Goal: Task Accomplishment & Management: Manage account settings

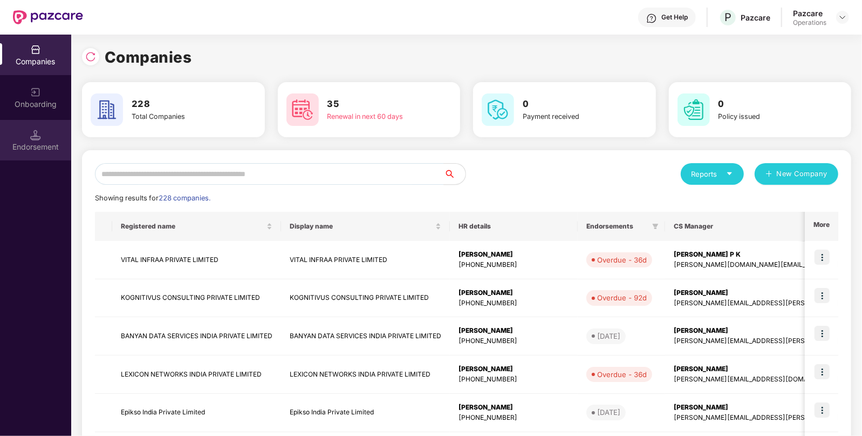
click at [39, 138] on img at bounding box center [35, 135] width 11 height 11
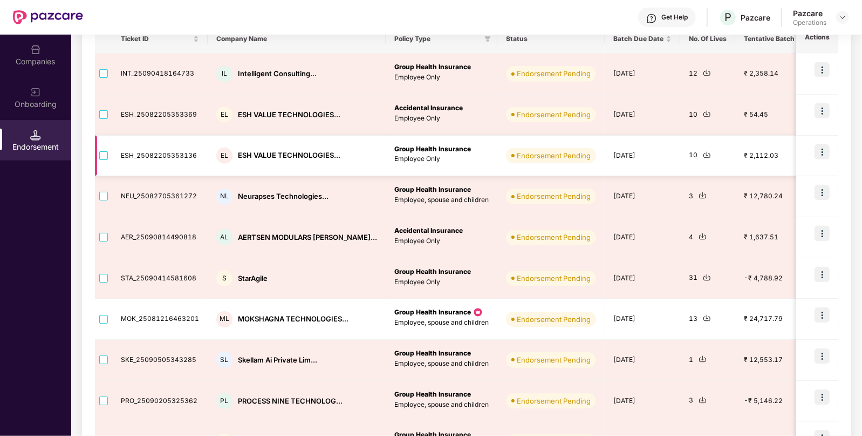
scroll to position [248, 0]
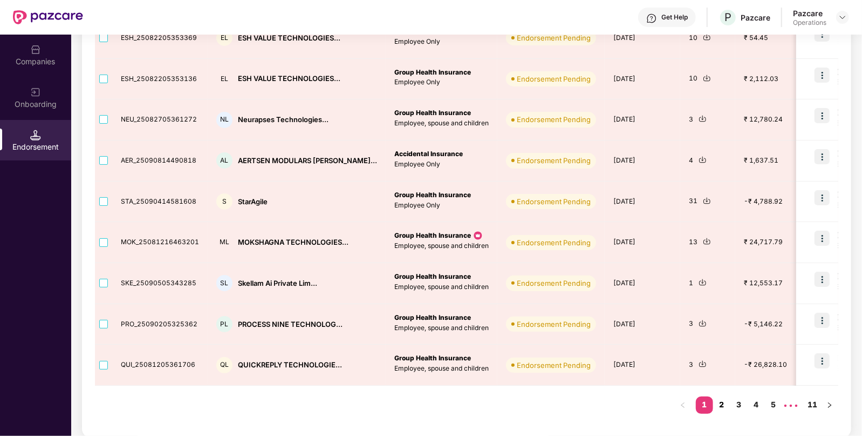
click at [719, 402] on link "2" at bounding box center [721, 404] width 17 height 16
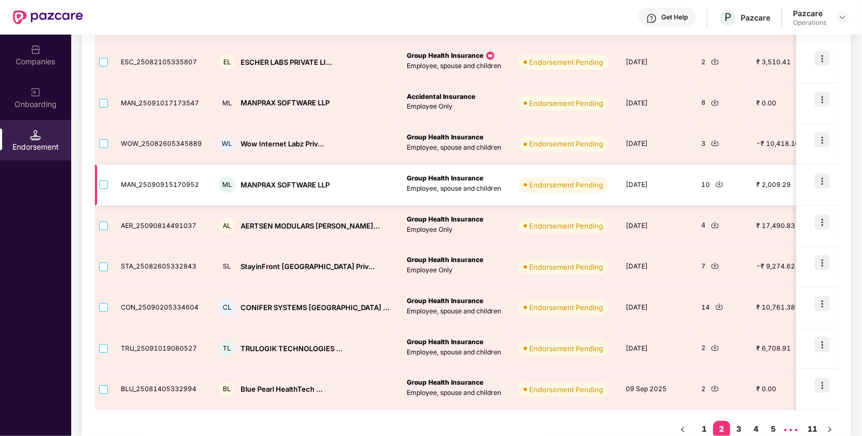
scroll to position [0, 0]
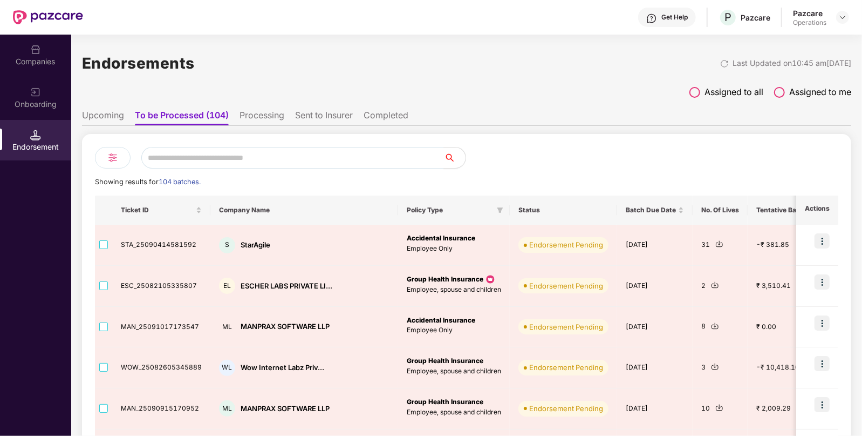
click at [96, 111] on li "Upcoming" at bounding box center [103, 118] width 42 height 16
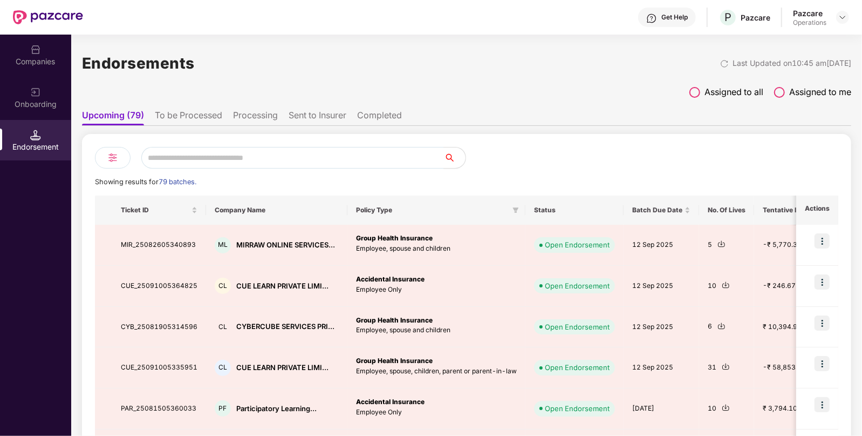
click at [138, 114] on li "Upcoming (79)" at bounding box center [113, 118] width 62 height 16
click at [176, 113] on li "To be Processed" at bounding box center [188, 118] width 67 height 16
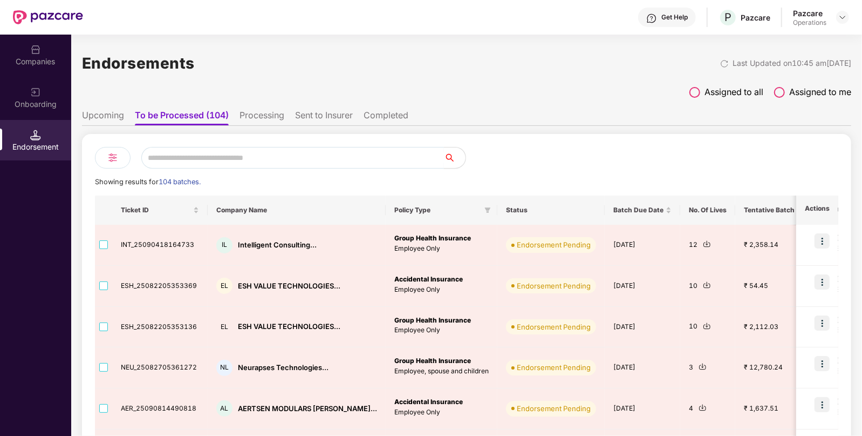
paste input "**********"
click at [189, 154] on input "text" at bounding box center [292, 158] width 303 height 22
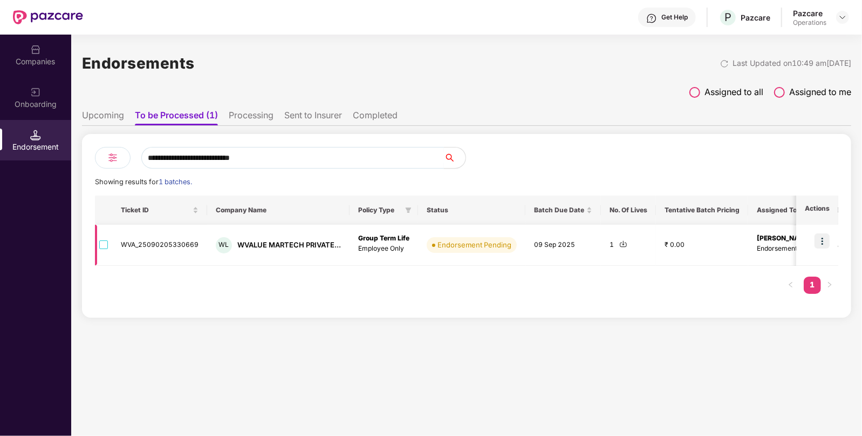
type input "**********"
click at [621, 244] on img at bounding box center [624, 244] width 8 height 8
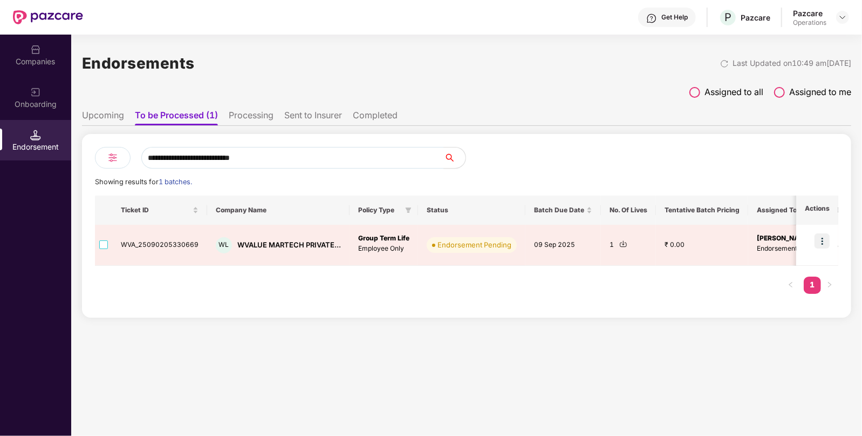
click at [39, 136] on img at bounding box center [35, 135] width 11 height 11
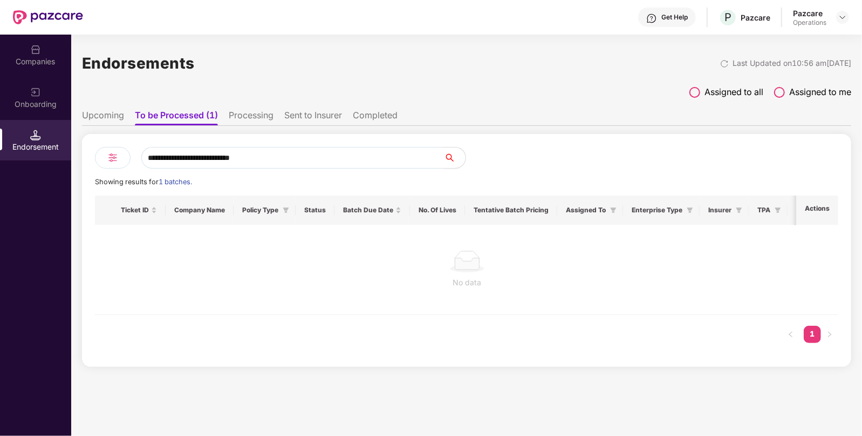
click at [44, 52] on div "Companies" at bounding box center [35, 55] width 71 height 40
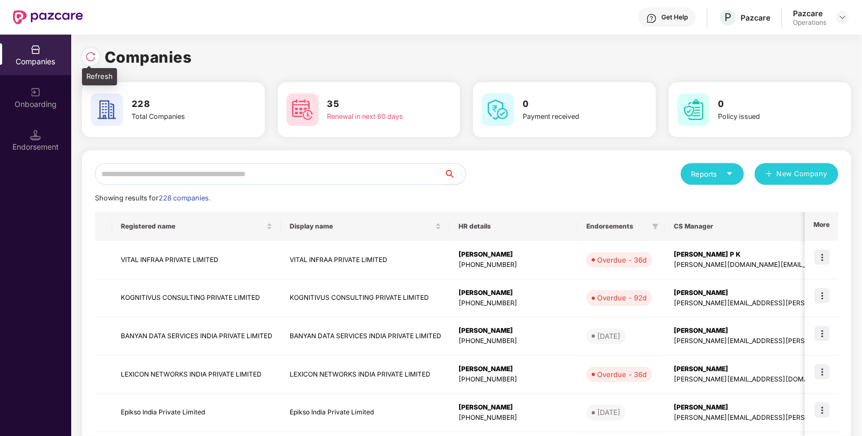
click at [94, 58] on img at bounding box center [90, 56] width 11 height 11
click at [94, 58] on div "Companies" at bounding box center [467, 57] width 770 height 24
click at [288, 178] on input "text" at bounding box center [269, 174] width 349 height 22
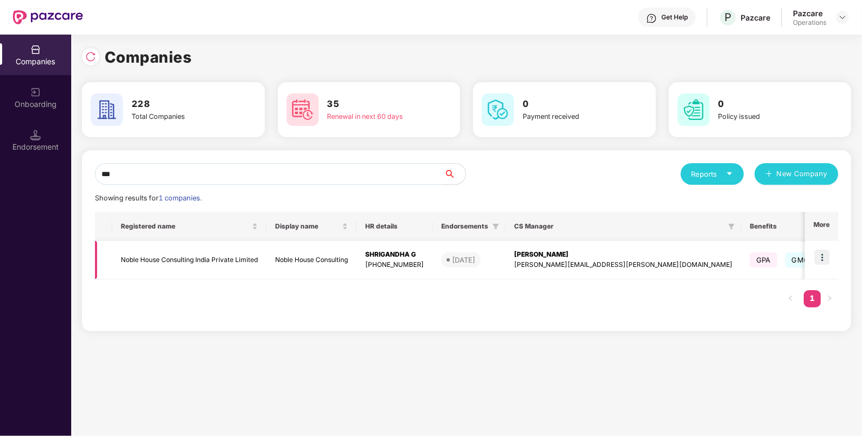
type input "***"
click at [130, 259] on td "Noble House Consulting India Private Limited" at bounding box center [189, 260] width 154 height 38
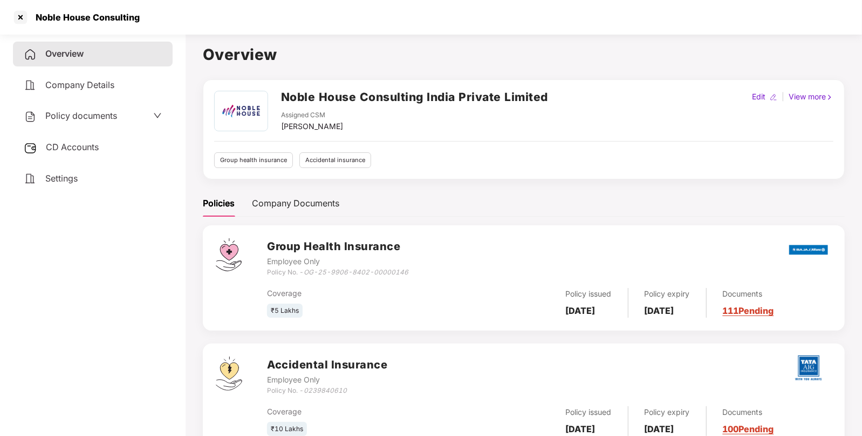
click at [66, 117] on span "Policy documents" at bounding box center [81, 115] width 72 height 11
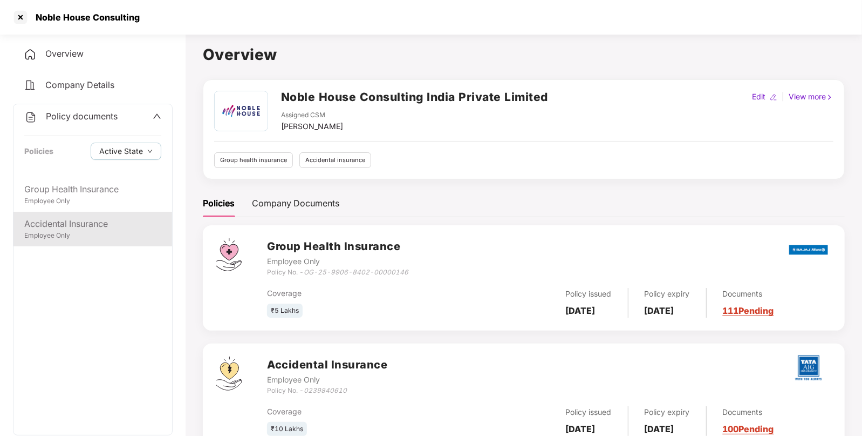
click at [72, 229] on div "Accidental Insurance" at bounding box center [92, 223] width 137 height 13
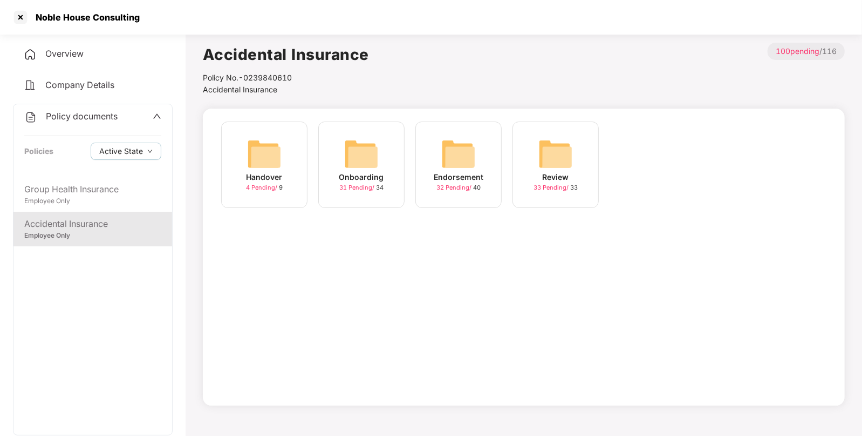
click at [474, 169] on img at bounding box center [458, 154] width 35 height 35
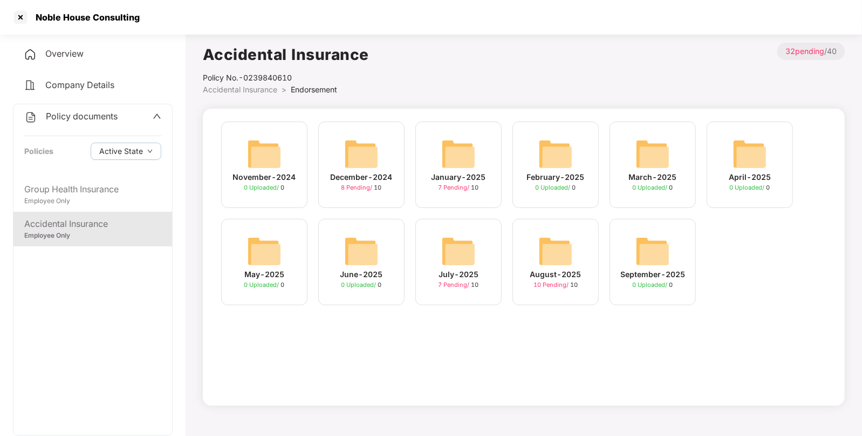
click at [546, 235] on img at bounding box center [556, 251] width 35 height 35
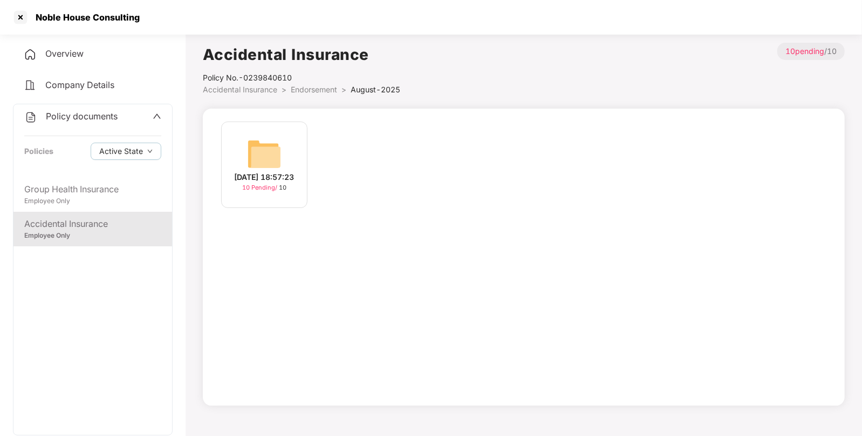
click at [267, 148] on img at bounding box center [264, 154] width 35 height 35
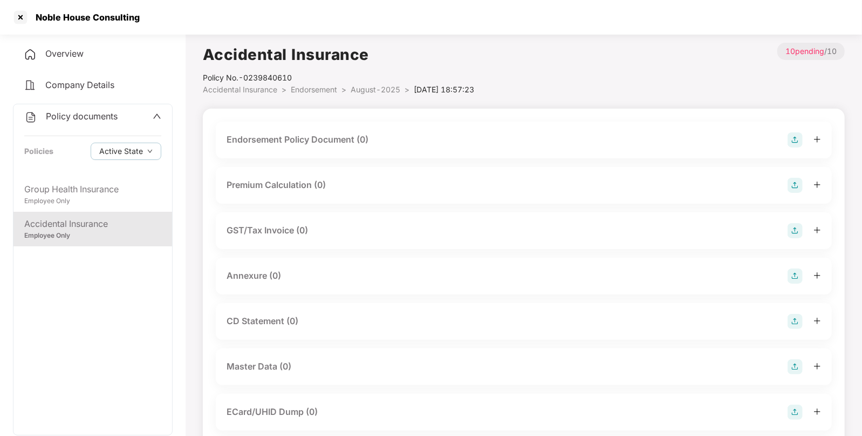
click at [794, 142] on img at bounding box center [795, 139] width 15 height 15
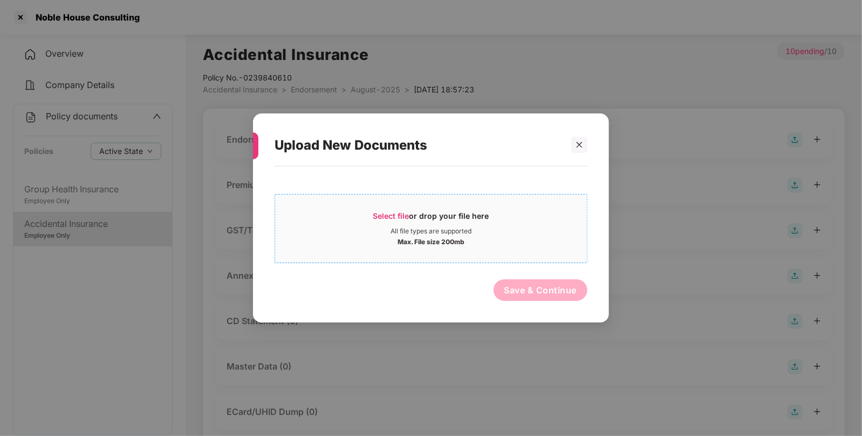
click at [389, 213] on span "Select file" at bounding box center [391, 215] width 36 height 9
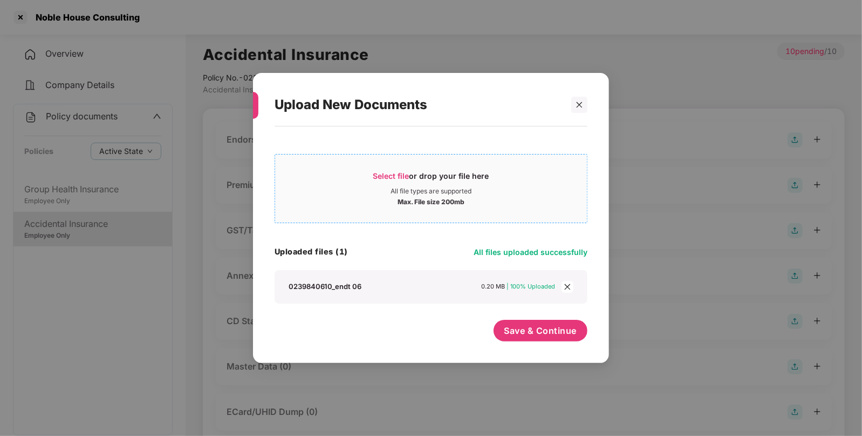
click at [389, 173] on span "Select file" at bounding box center [391, 175] width 36 height 9
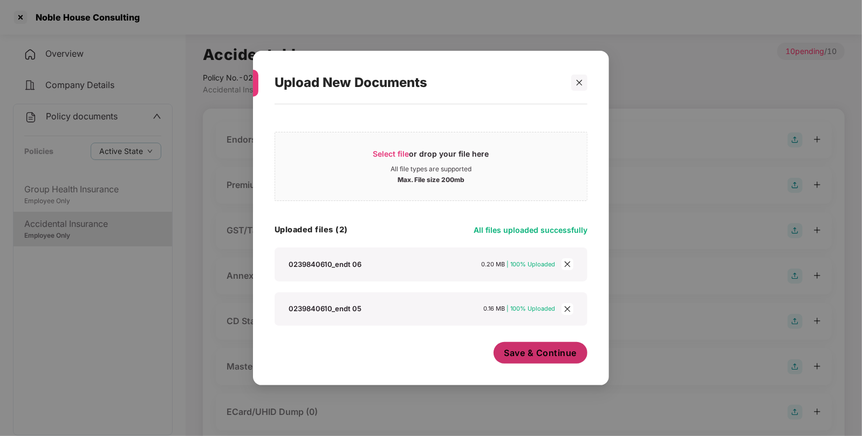
click at [523, 353] on span "Save & Continue" at bounding box center [541, 352] width 73 height 12
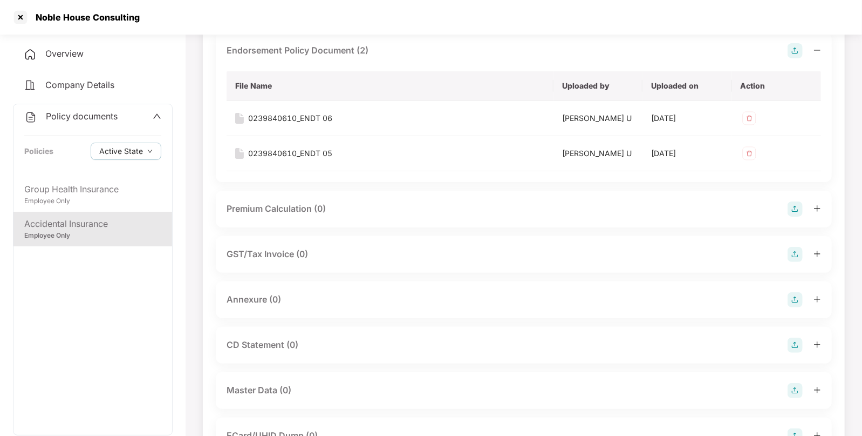
scroll to position [86, 0]
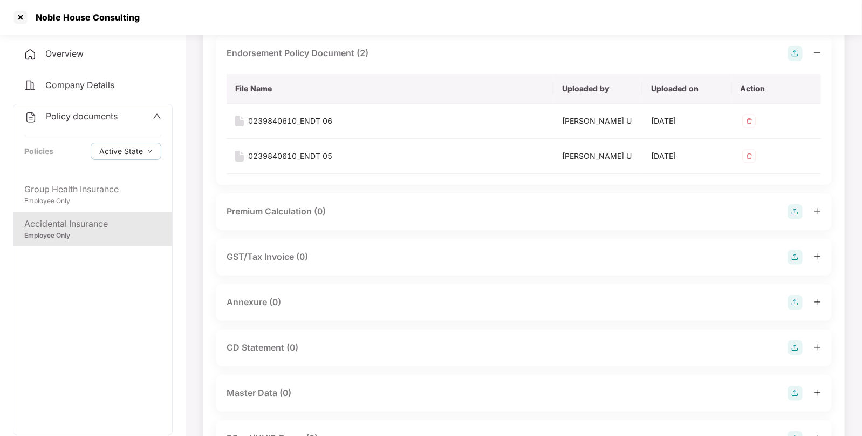
click at [790, 297] on img at bounding box center [795, 302] width 15 height 15
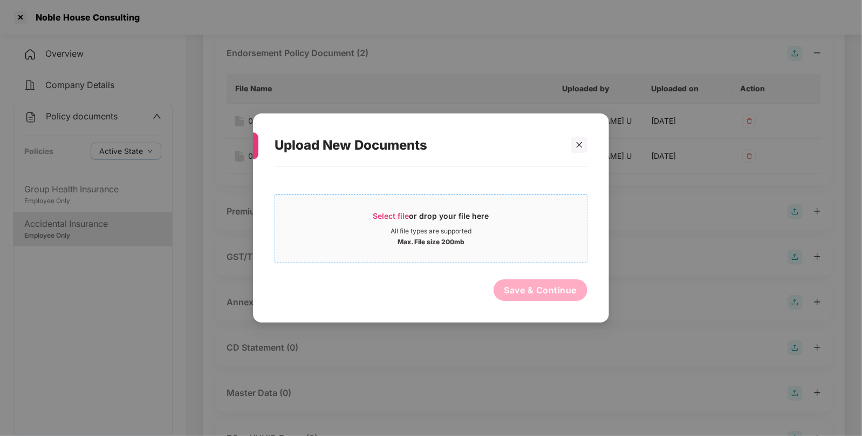
click at [389, 217] on span "Select file" at bounding box center [391, 215] width 36 height 9
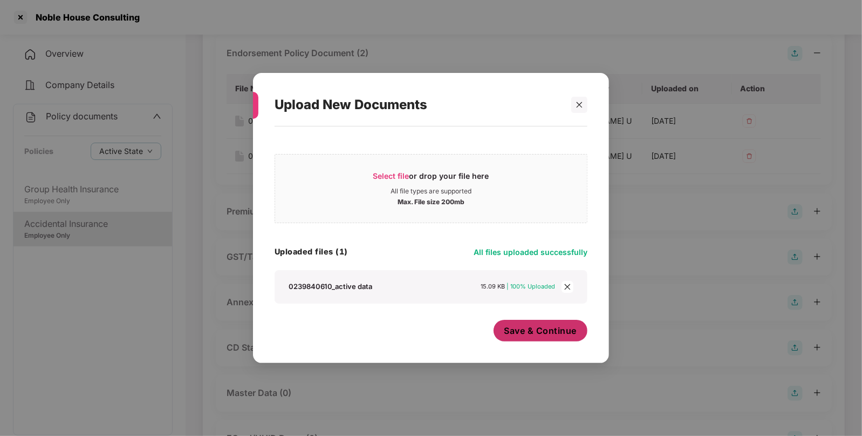
click at [545, 335] on span "Save & Continue" at bounding box center [541, 330] width 73 height 12
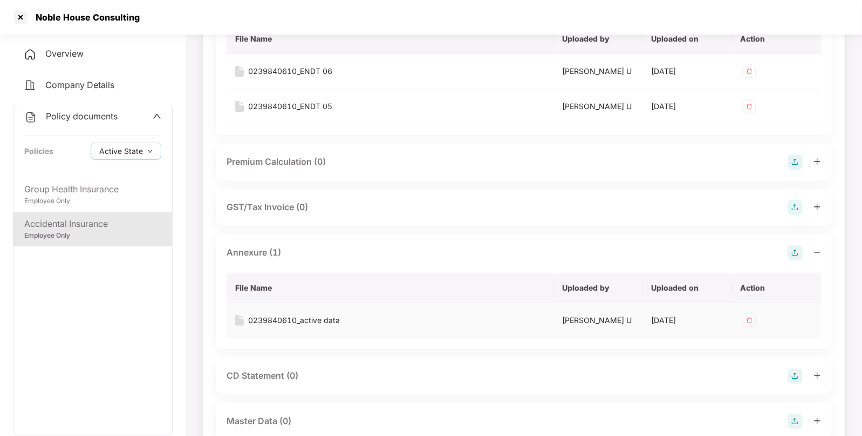
scroll to position [223, 0]
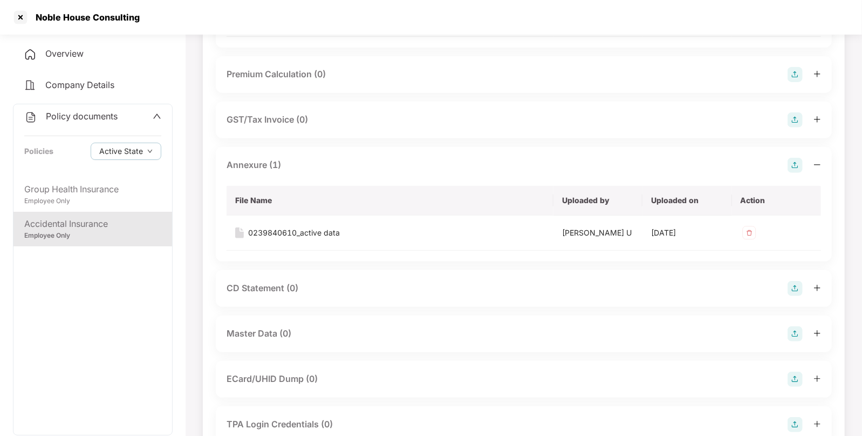
click at [792, 334] on img at bounding box center [795, 333] width 15 height 15
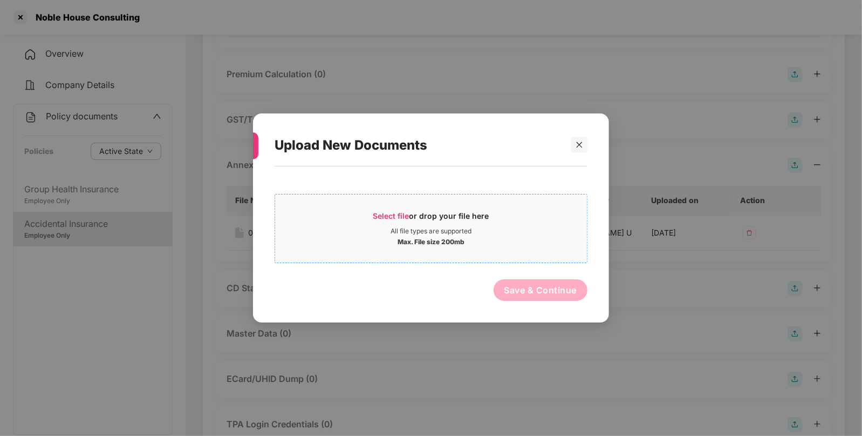
click at [387, 215] on span "Select file" at bounding box center [391, 215] width 36 height 9
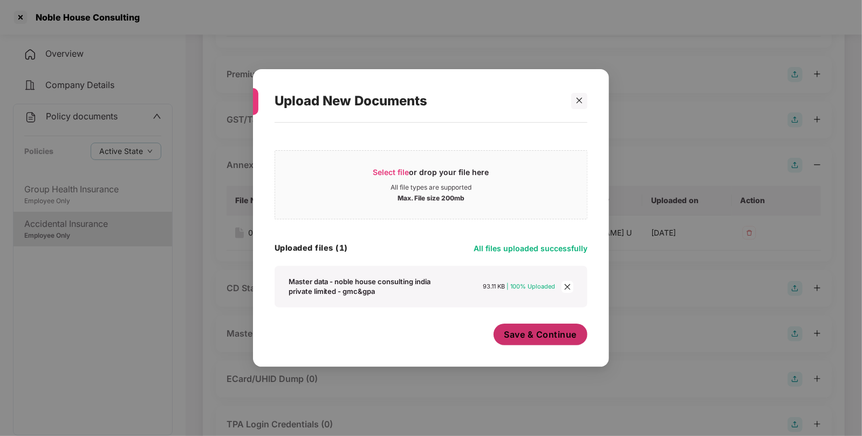
click at [520, 339] on span "Save & Continue" at bounding box center [541, 334] width 73 height 12
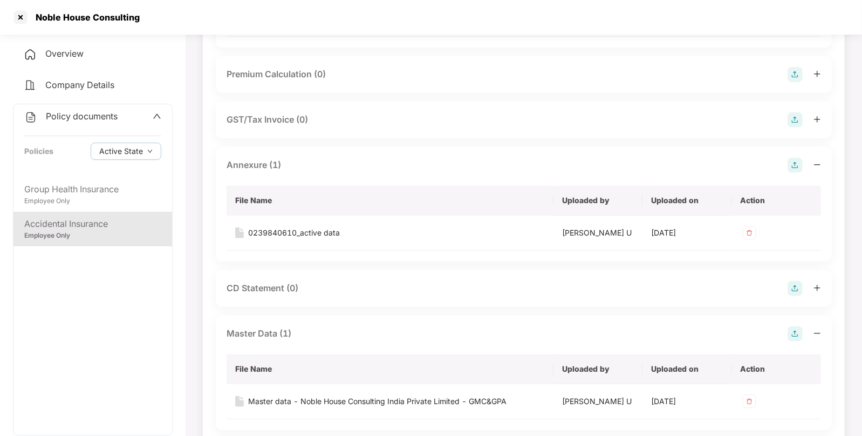
scroll to position [432, 0]
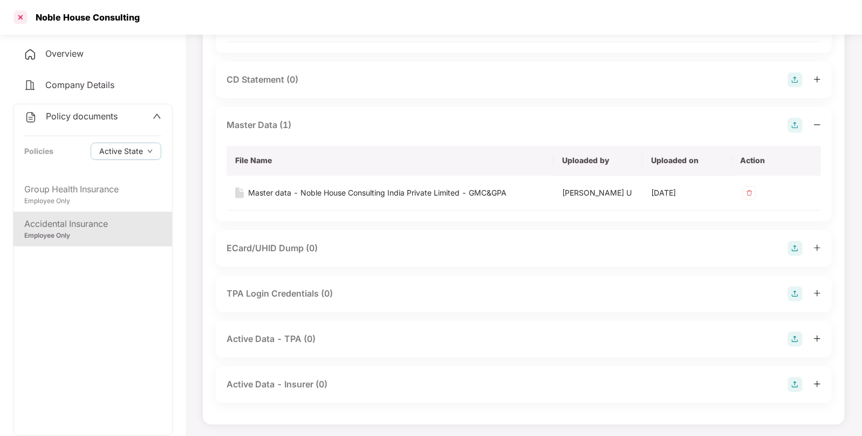
click at [13, 15] on div at bounding box center [20, 17] width 17 height 17
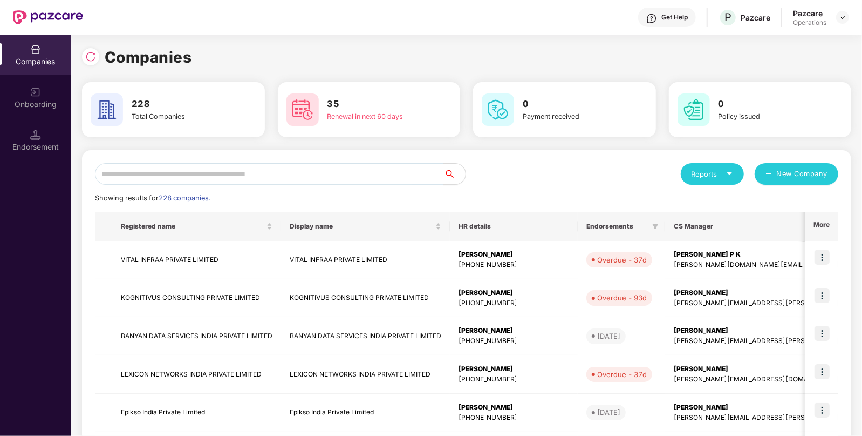
scroll to position [0, 0]
click at [208, 178] on input "text" at bounding box center [269, 174] width 349 height 22
paste input "**********"
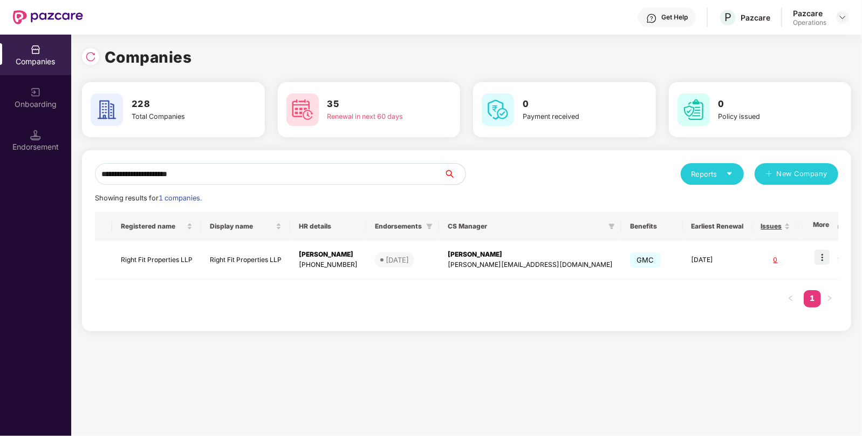
click at [400, 173] on input "**********" at bounding box center [269, 174] width 349 height 22
paste input "**********"
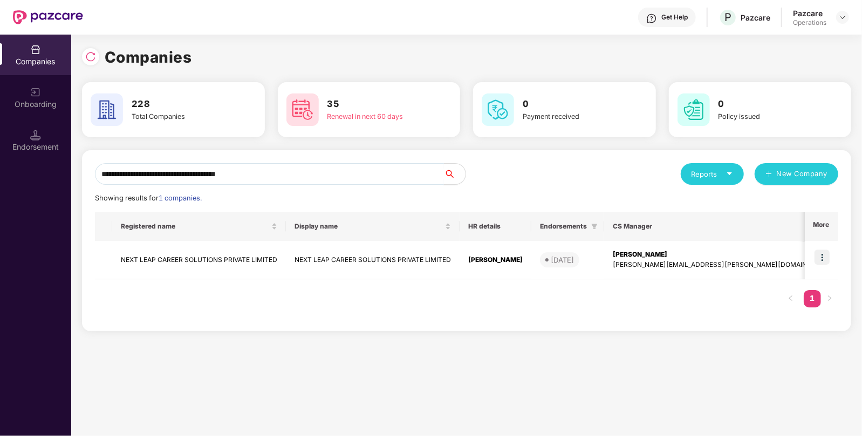
type input "**********"
click at [132, 264] on td "NEXT LEAP CAREER SOLUTIONS PRIVATE LIMITED" at bounding box center [199, 260] width 174 height 38
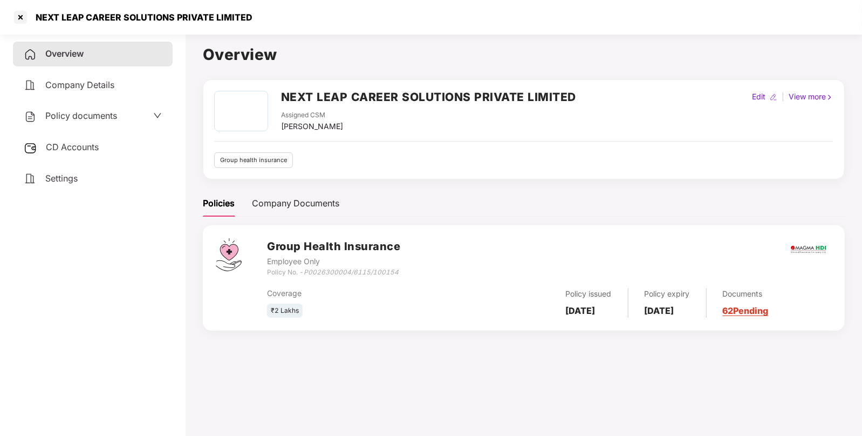
click at [96, 149] on span "CD Accounts" at bounding box center [72, 146] width 53 height 11
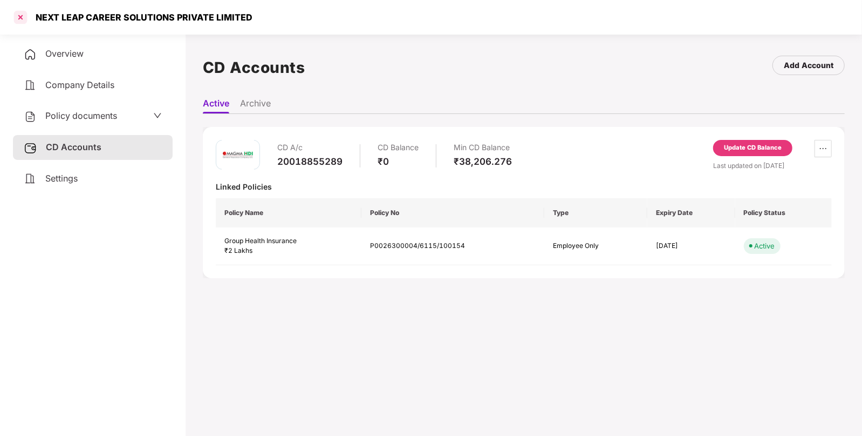
click at [21, 13] on div at bounding box center [20, 17] width 17 height 17
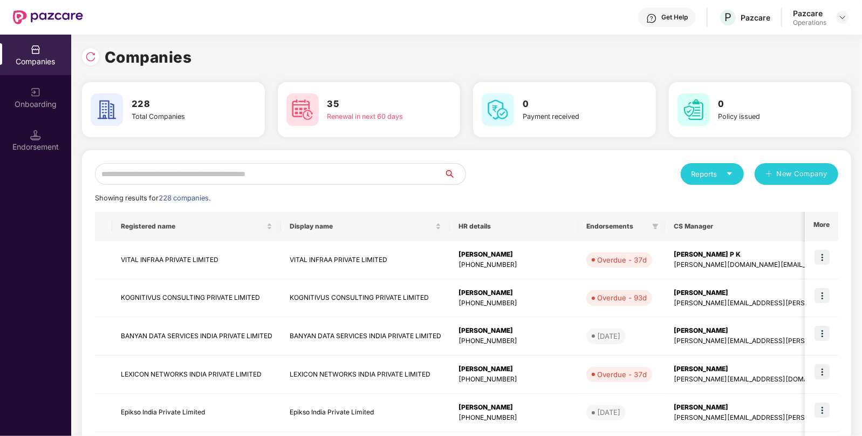
click at [276, 169] on input "text" at bounding box center [269, 174] width 349 height 22
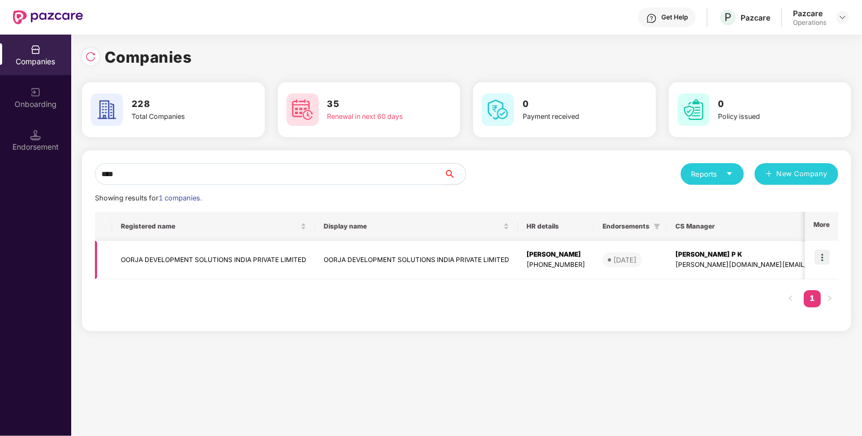
type input "****"
click at [183, 247] on td "OORJA DEVELOPMENT SOLUTIONS INDIA PRIVATE LIMITED" at bounding box center [213, 260] width 203 height 38
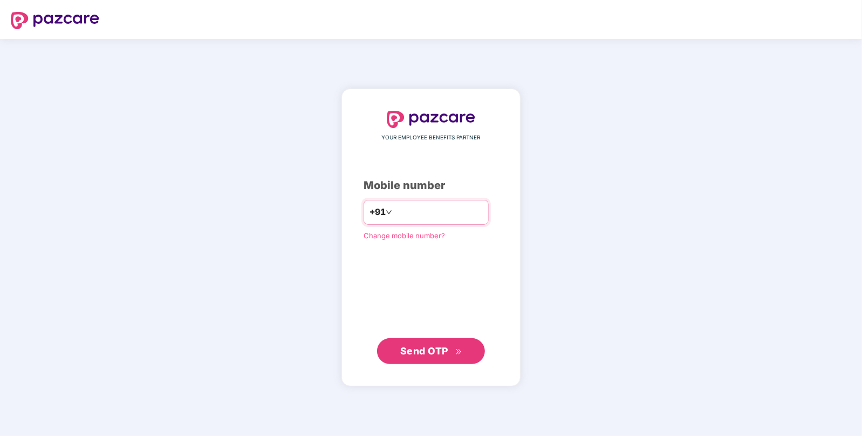
type input "**********"
click at [433, 346] on span "Send OTP" at bounding box center [424, 349] width 48 height 11
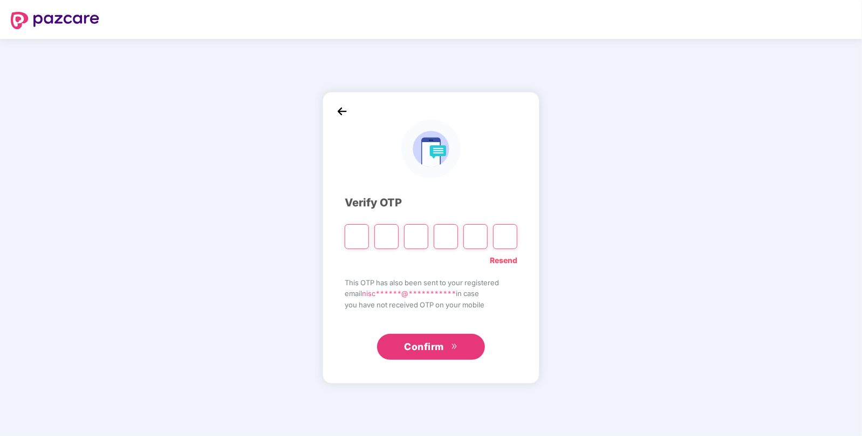
paste input "*"
type input "*"
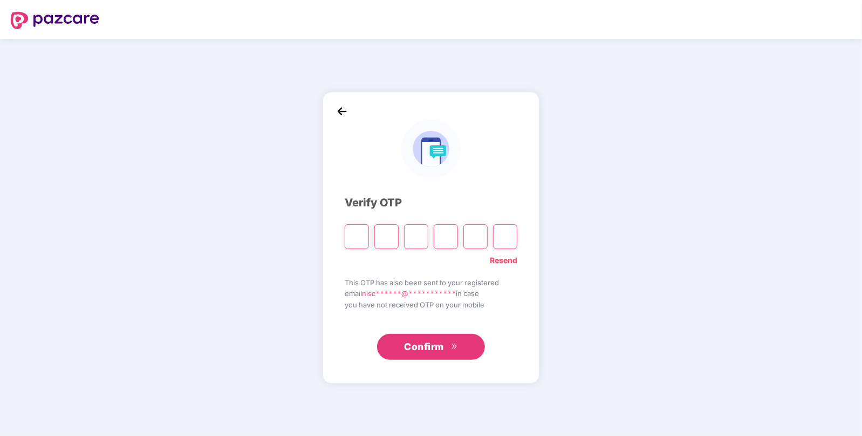
type input "*"
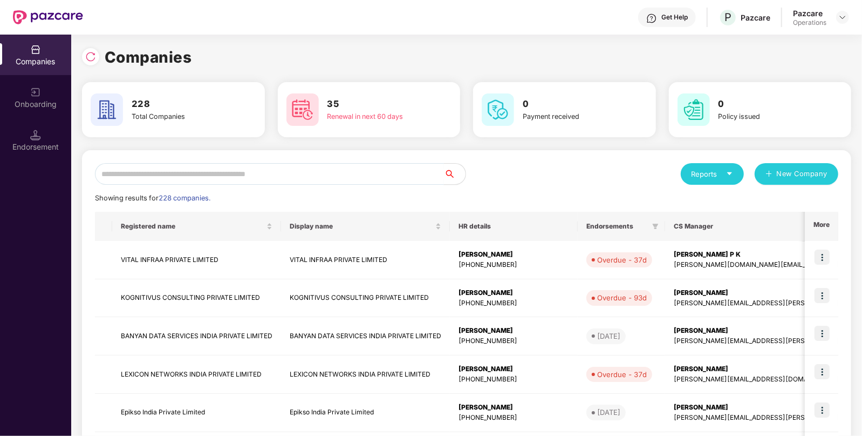
click at [310, 170] on input "text" at bounding box center [269, 174] width 349 height 22
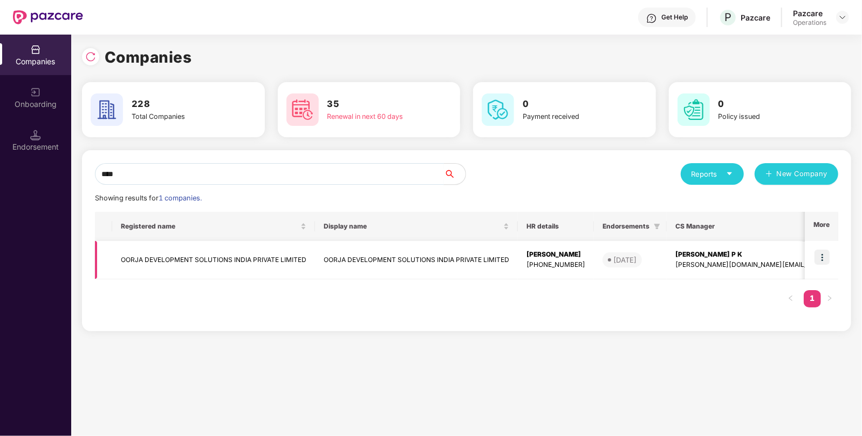
type input "****"
click at [173, 260] on td "OORJA DEVELOPMENT SOLUTIONS INDIA PRIVATE LIMITED" at bounding box center [213, 260] width 203 height 38
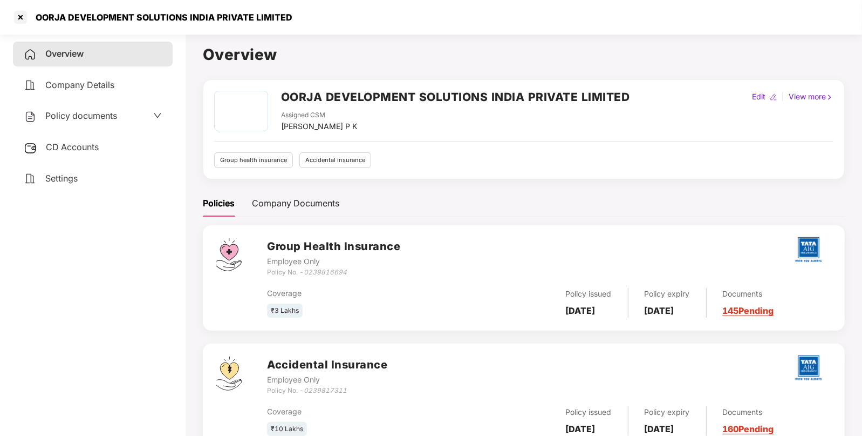
click at [80, 116] on span "Policy documents" at bounding box center [81, 115] width 72 height 11
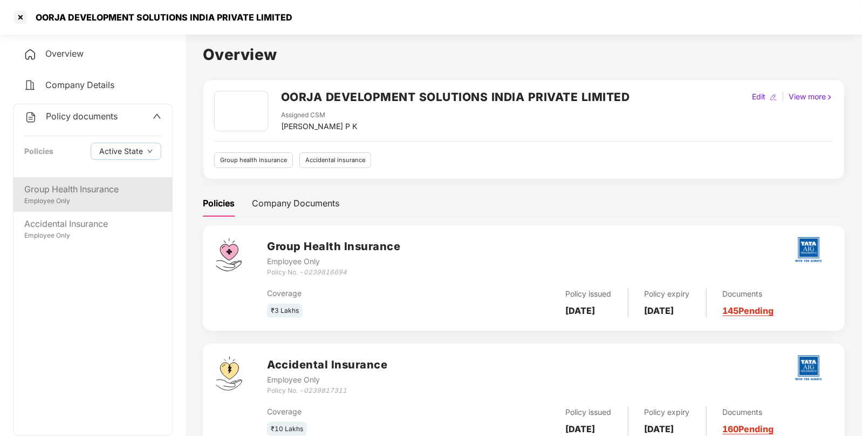
click at [57, 180] on div "Group Health Insurance Employee Only" at bounding box center [92, 194] width 159 height 35
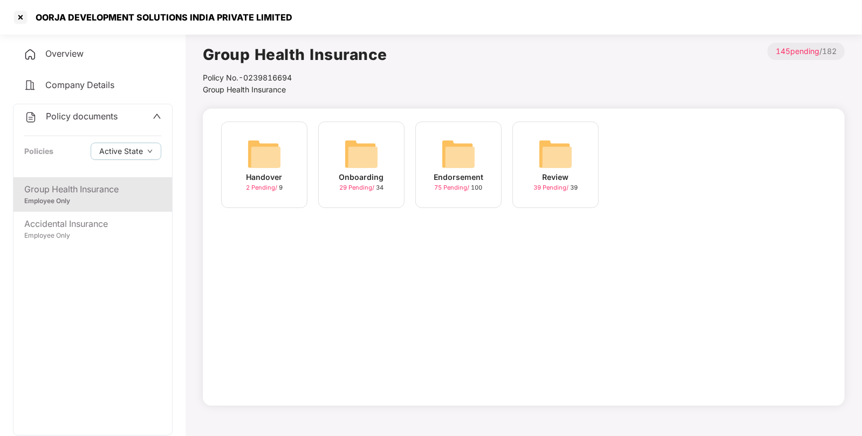
click at [450, 157] on img at bounding box center [458, 154] width 35 height 35
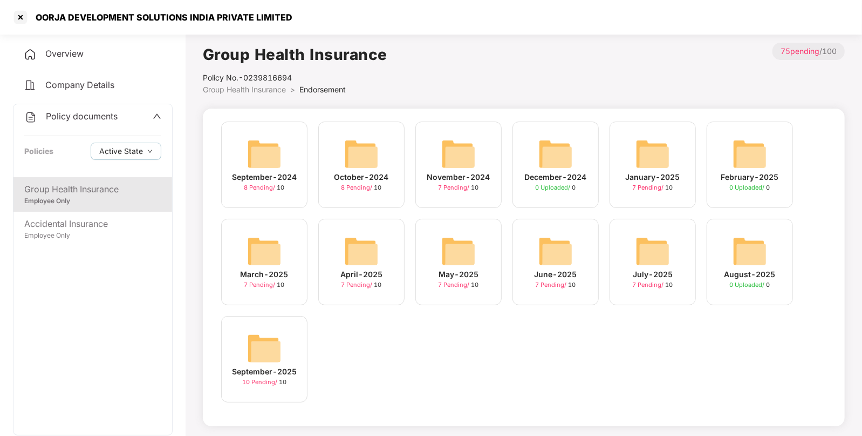
click at [262, 344] on img at bounding box center [264, 348] width 35 height 35
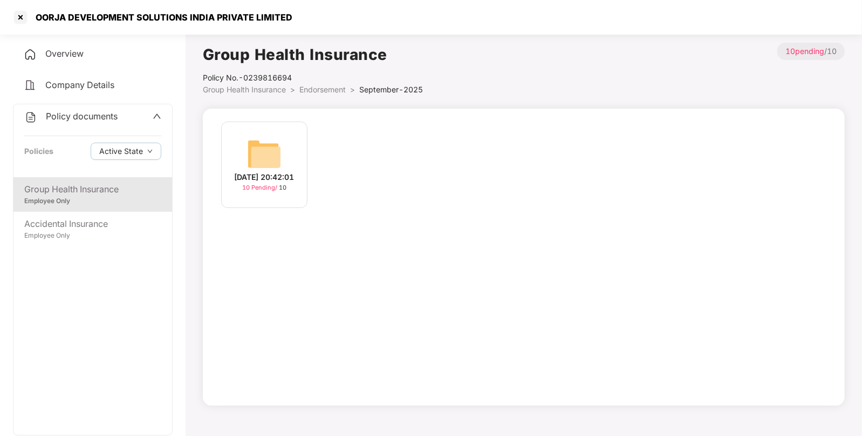
click at [258, 151] on img at bounding box center [264, 154] width 35 height 35
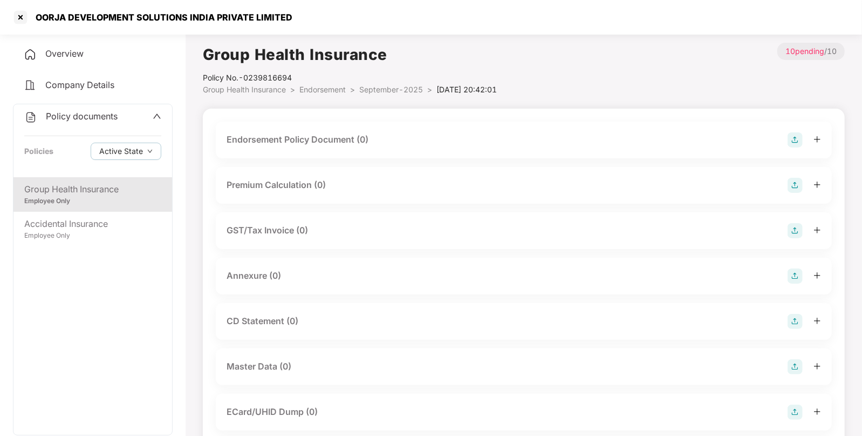
click at [801, 138] on img at bounding box center [795, 139] width 15 height 15
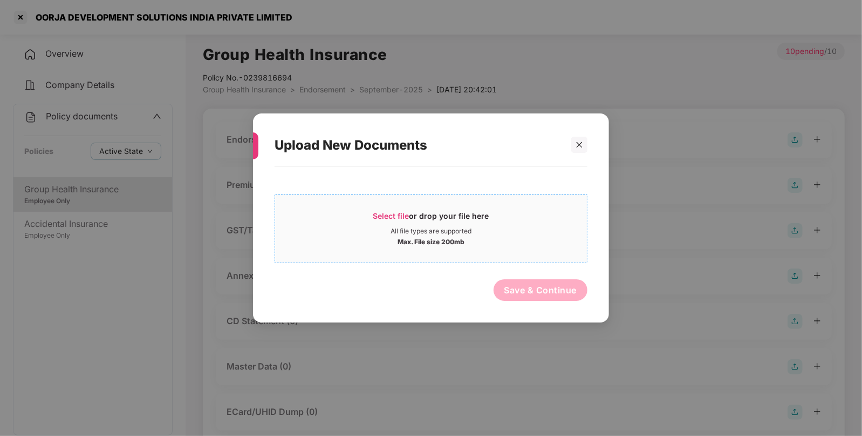
click at [386, 212] on span "Select file" at bounding box center [391, 215] width 36 height 9
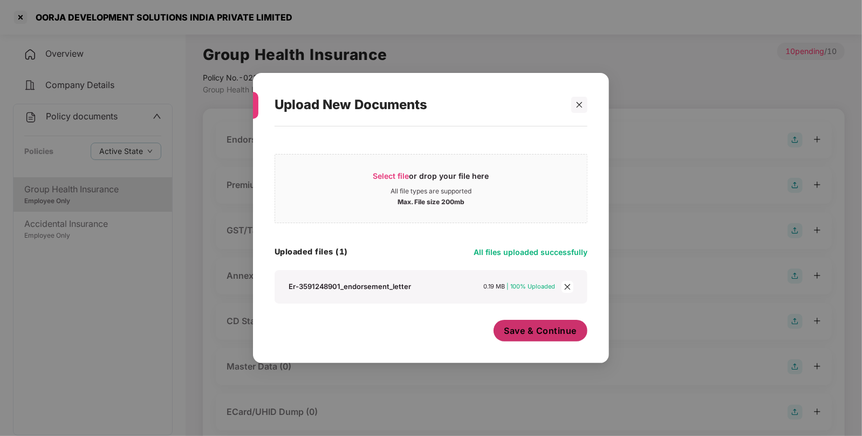
click at [538, 332] on span "Save & Continue" at bounding box center [541, 330] width 73 height 12
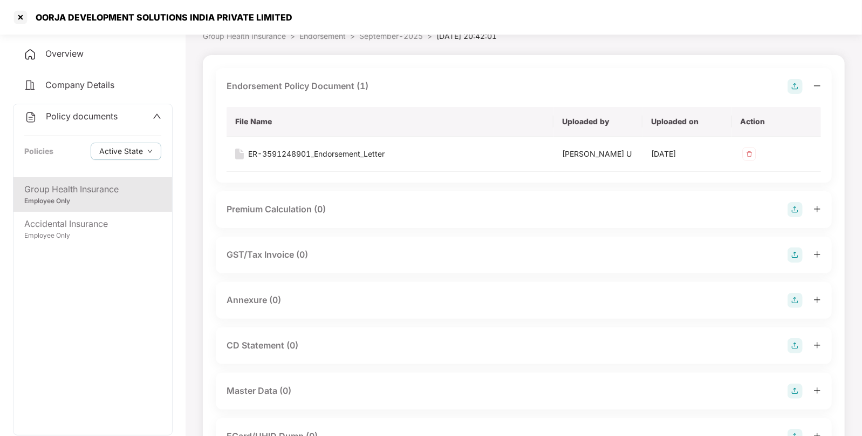
scroll to position [56, 0]
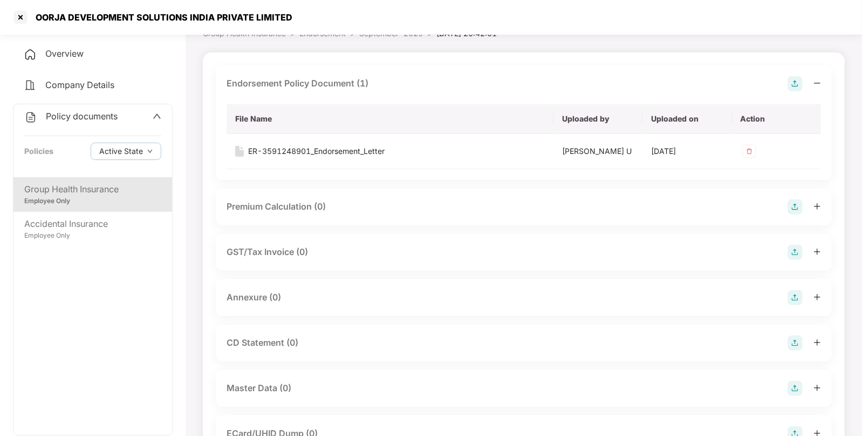
click at [795, 294] on img at bounding box center [795, 297] width 15 height 15
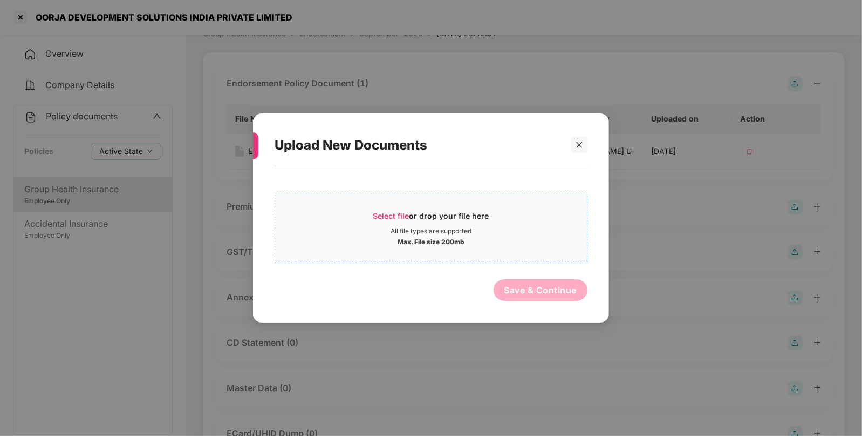
click at [392, 210] on div "Select file or drop your file here" at bounding box center [431, 218] width 116 height 16
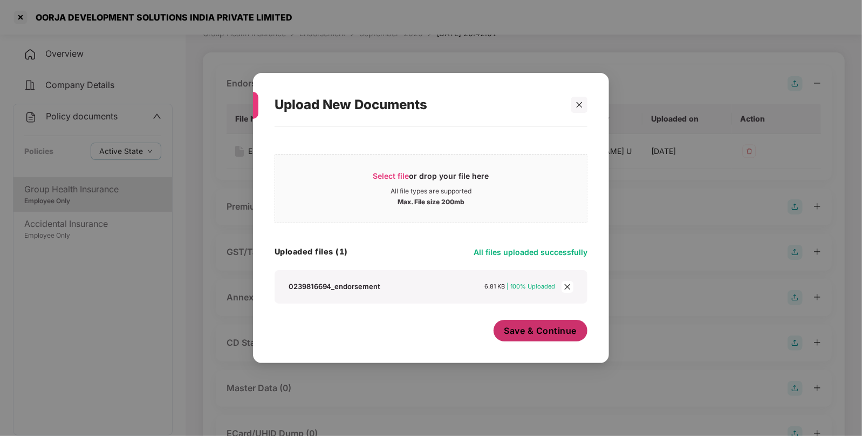
click at [526, 324] on span "Save & Continue" at bounding box center [541, 330] width 73 height 12
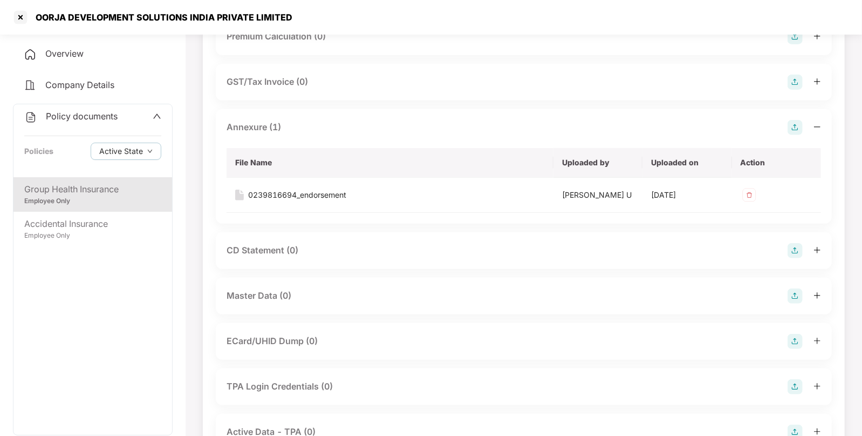
scroll to position [289, 0]
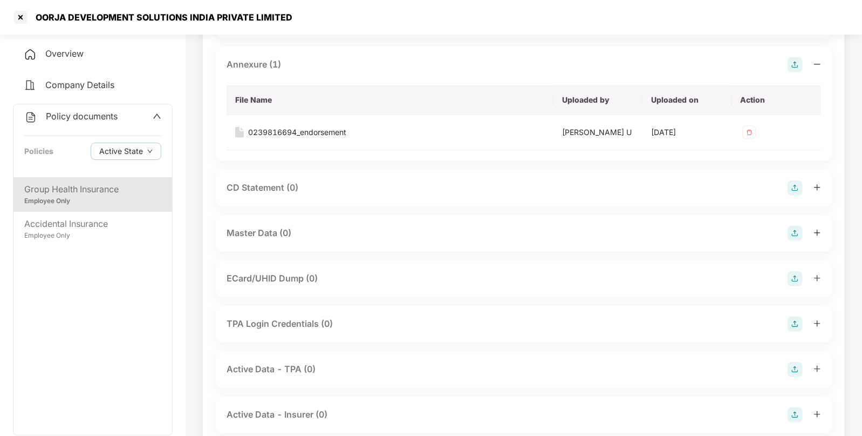
click at [791, 230] on img at bounding box center [795, 233] width 15 height 15
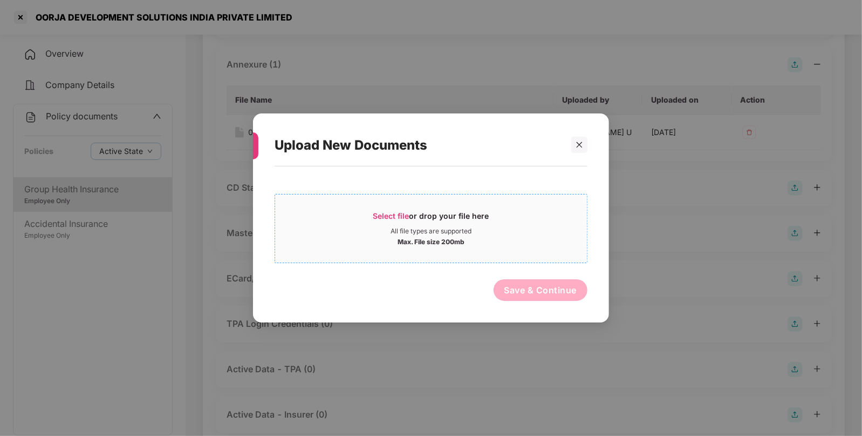
click at [385, 213] on span "Select file" at bounding box center [391, 215] width 36 height 9
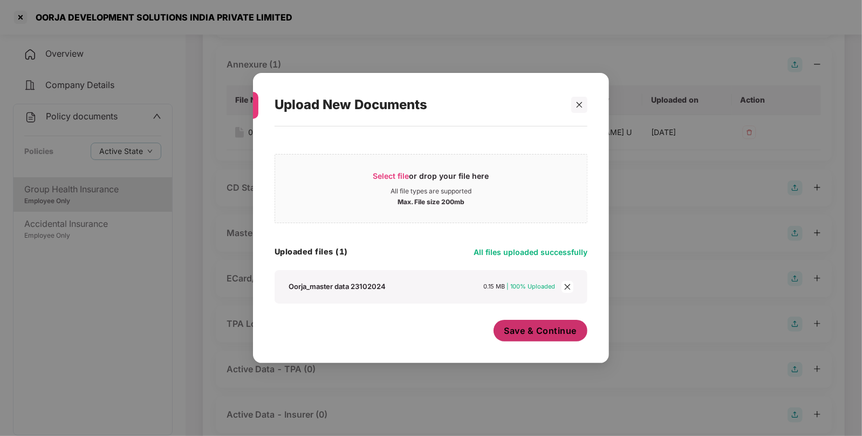
click at [528, 337] on button "Save & Continue" at bounding box center [541, 330] width 94 height 22
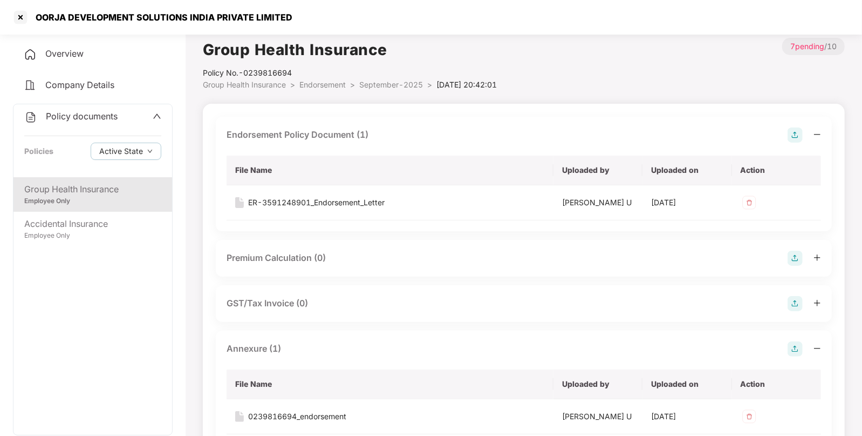
scroll to position [0, 0]
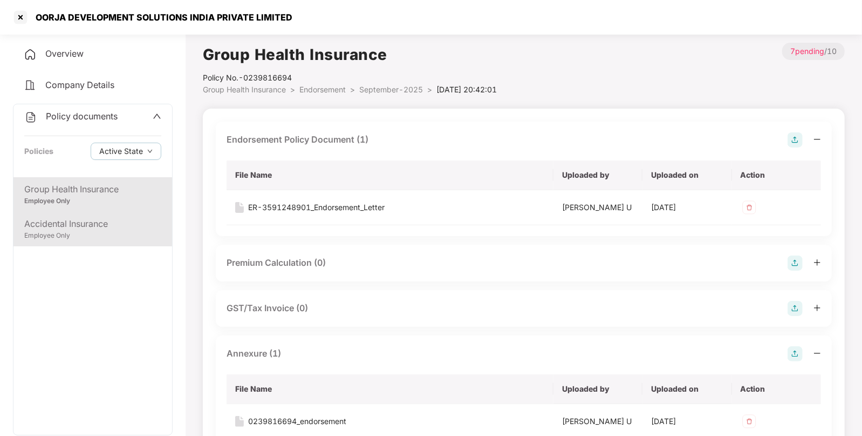
click at [57, 221] on div "Accidental Insurance" at bounding box center [92, 223] width 137 height 13
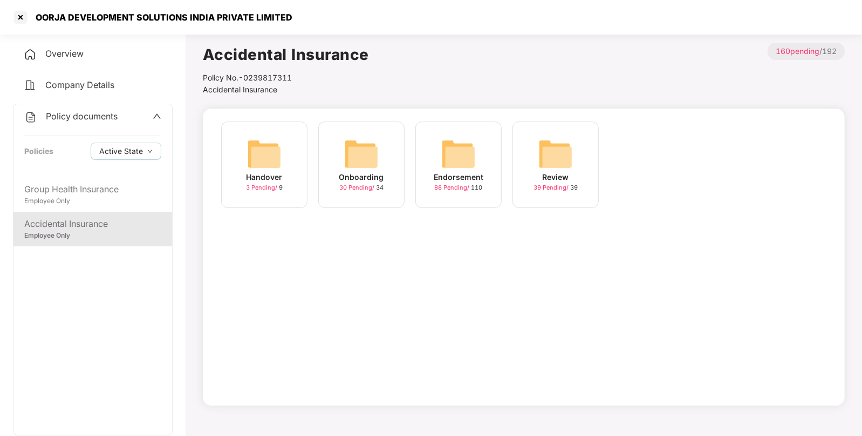
click at [454, 141] on img at bounding box center [458, 154] width 35 height 35
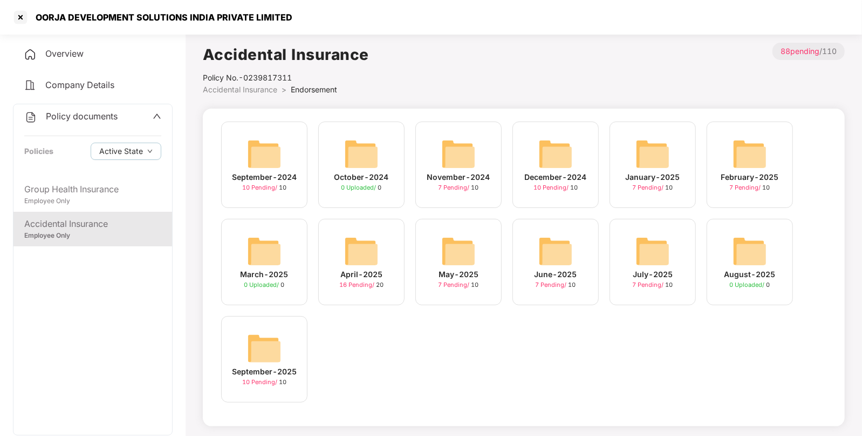
click at [263, 344] on img at bounding box center [264, 348] width 35 height 35
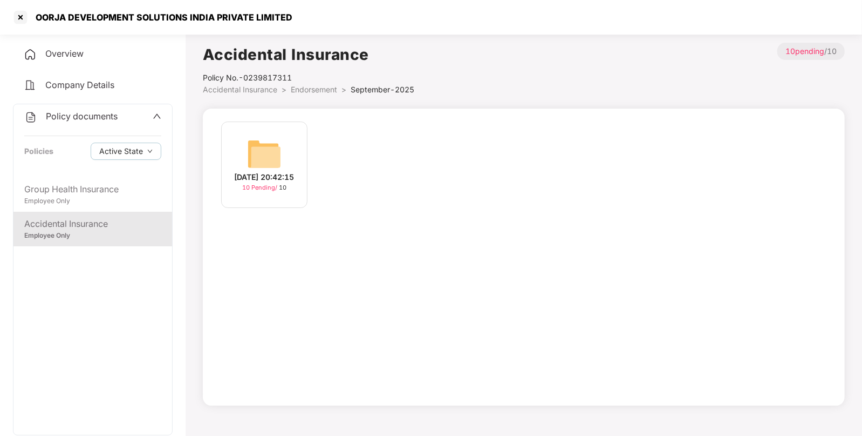
click at [254, 149] on img at bounding box center [264, 154] width 35 height 35
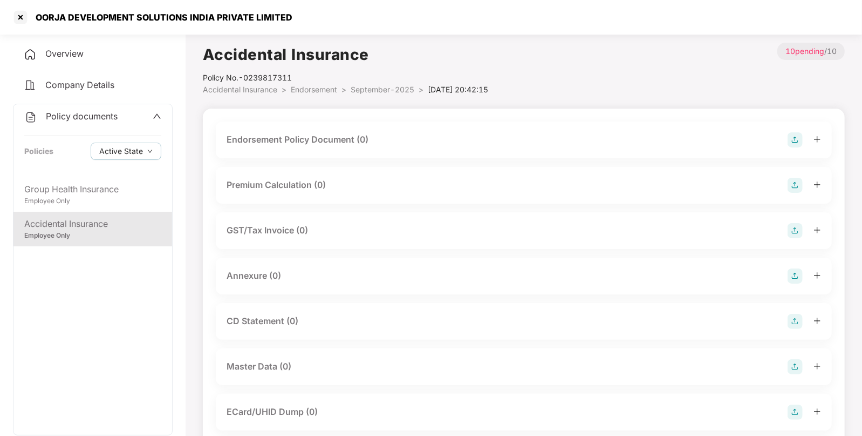
click at [799, 138] on img at bounding box center [795, 139] width 15 height 15
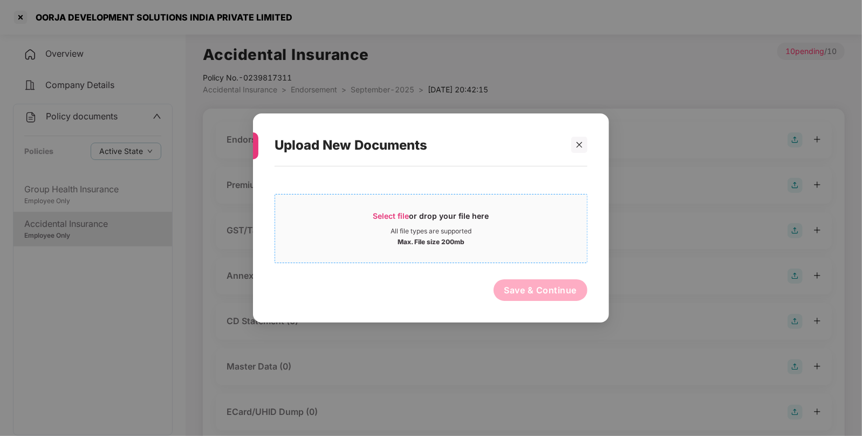
click at [396, 216] on span "Select file" at bounding box center [391, 215] width 36 height 9
click at [577, 146] on icon "close" at bounding box center [580, 145] width 8 height 8
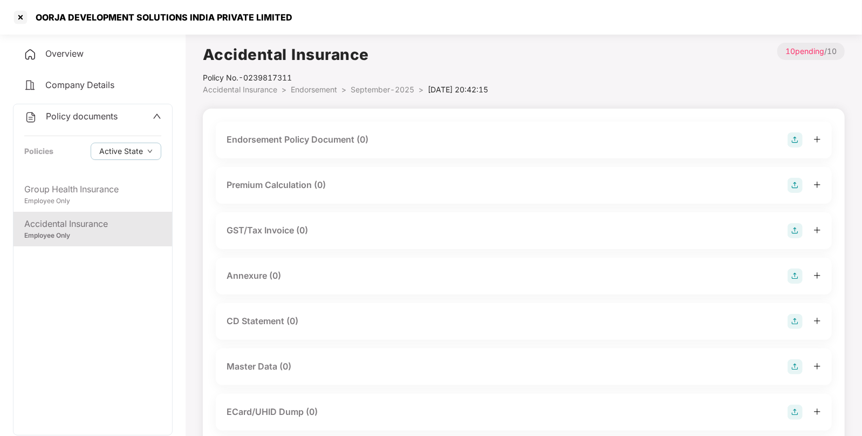
click at [799, 362] on img at bounding box center [795, 366] width 15 height 15
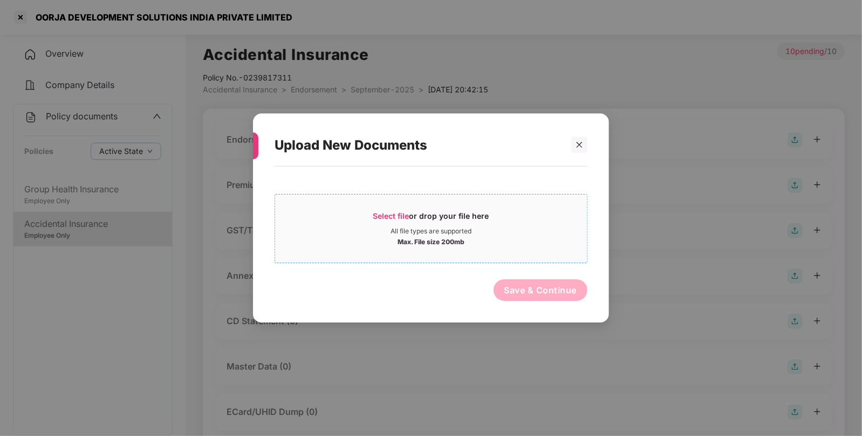
click at [387, 220] on span "Select file" at bounding box center [391, 215] width 36 height 9
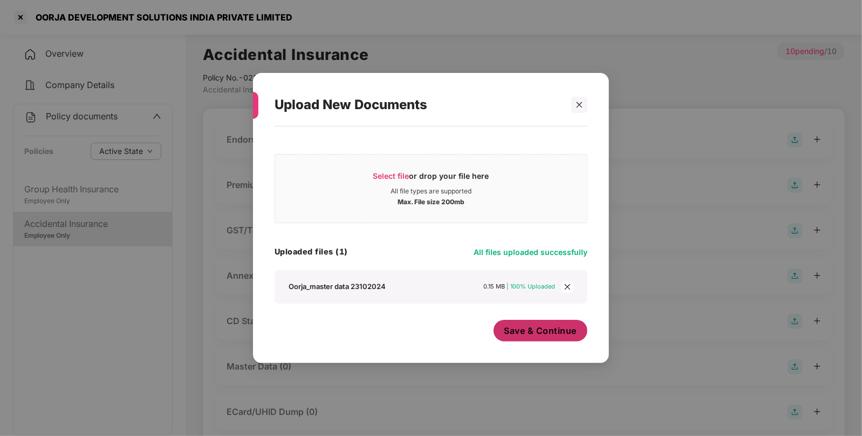
click at [523, 325] on span "Save & Continue" at bounding box center [541, 330] width 73 height 12
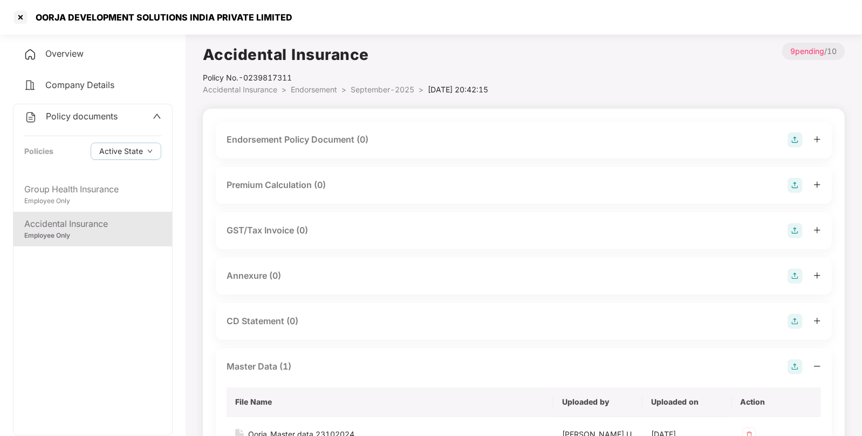
click at [800, 138] on img at bounding box center [795, 139] width 15 height 15
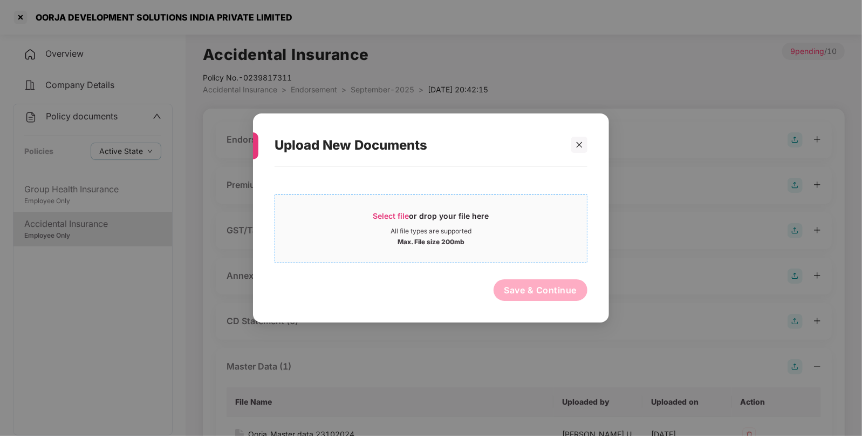
click at [386, 213] on span "Select file" at bounding box center [391, 215] width 36 height 9
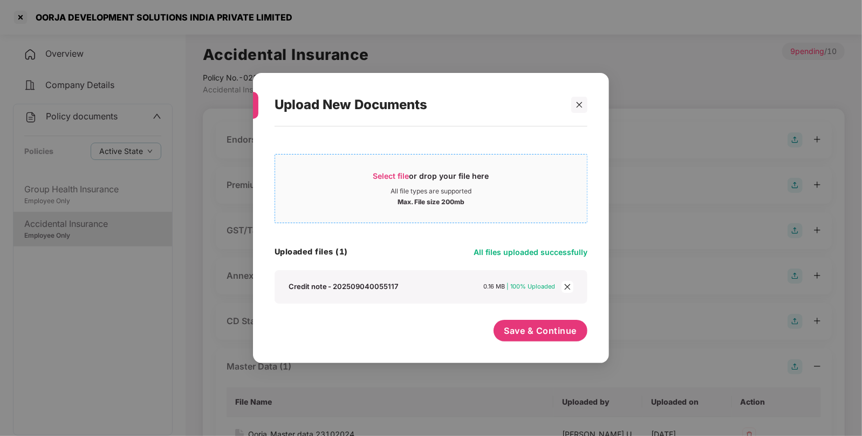
click at [388, 175] on span "Select file" at bounding box center [391, 175] width 36 height 9
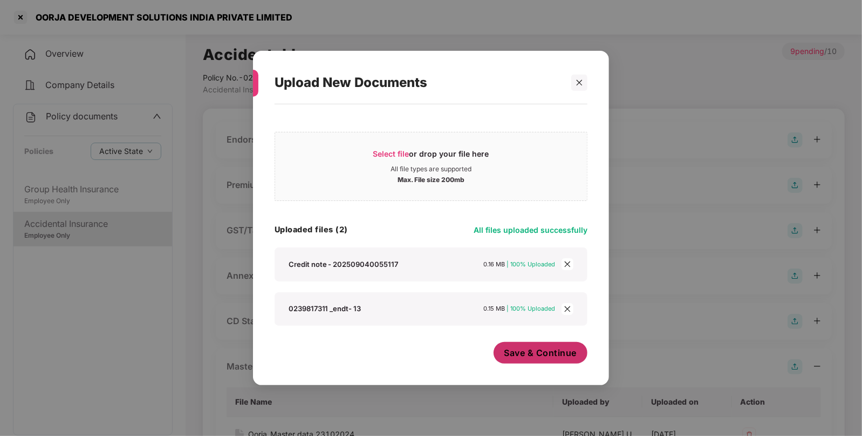
click at [530, 347] on span "Save & Continue" at bounding box center [541, 352] width 73 height 12
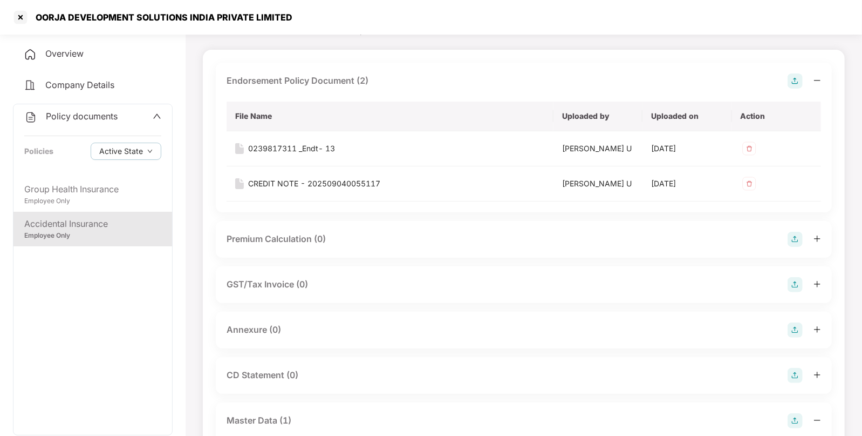
scroll to position [74, 0]
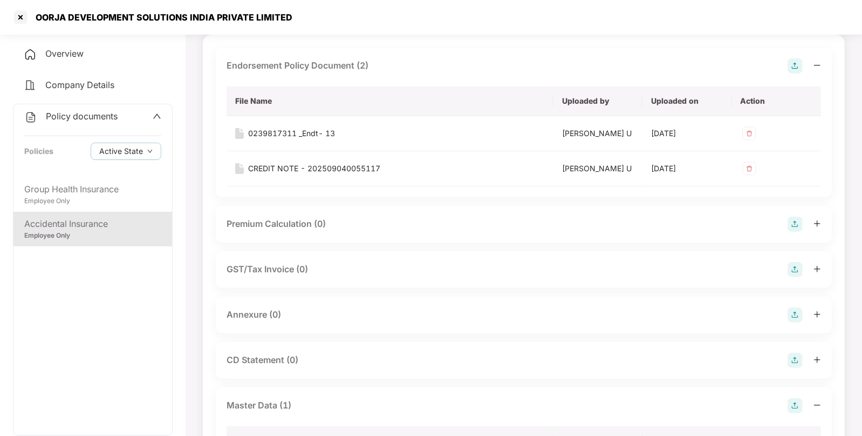
click at [795, 310] on img at bounding box center [795, 314] width 15 height 15
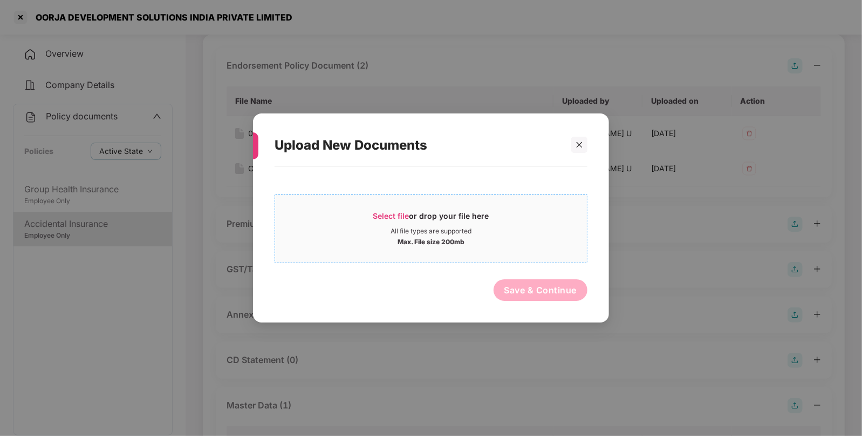
click at [393, 213] on span "Select file" at bounding box center [391, 215] width 36 height 9
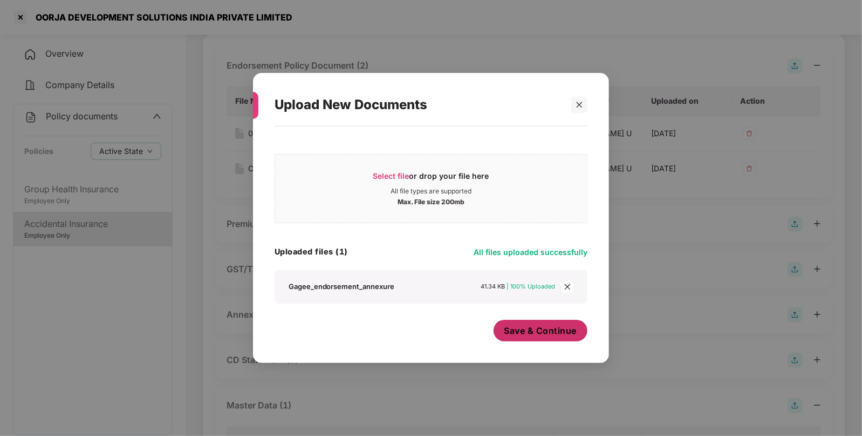
click at [538, 335] on span "Save & Continue" at bounding box center [541, 330] width 73 height 12
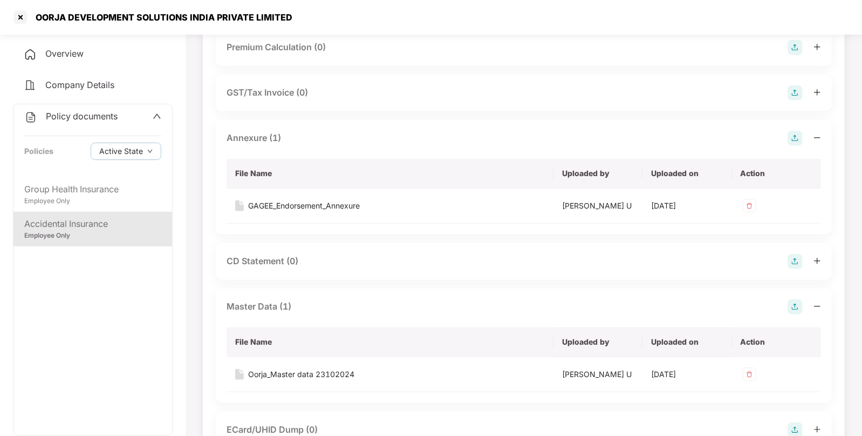
scroll to position [225, 0]
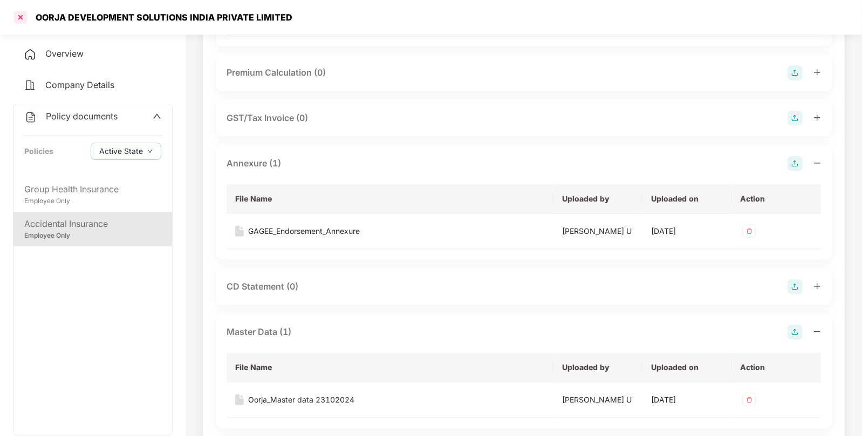
click at [16, 16] on div at bounding box center [20, 17] width 17 height 17
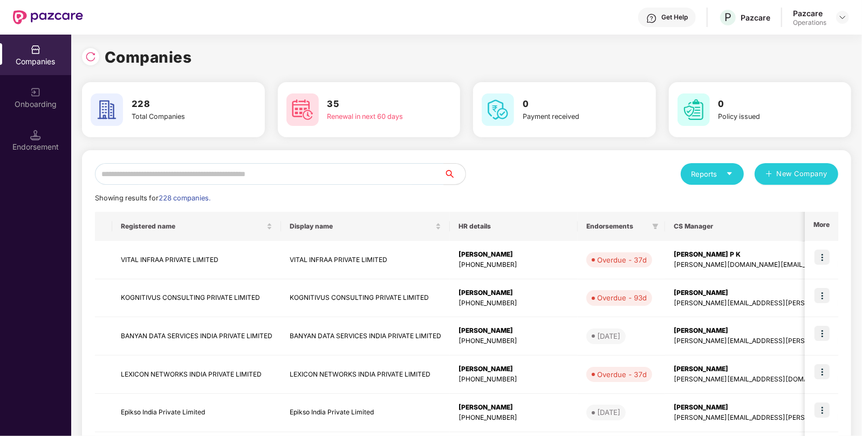
scroll to position [0, 0]
click at [246, 170] on input "text" at bounding box center [269, 174] width 349 height 22
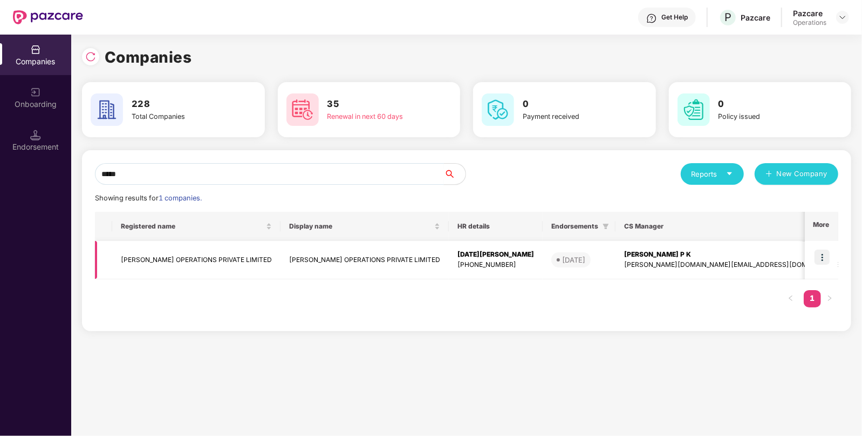
type input "*****"
click at [147, 261] on td "[PERSON_NAME] OPERATIONS PRIVATE LIMITED" at bounding box center [196, 260] width 168 height 38
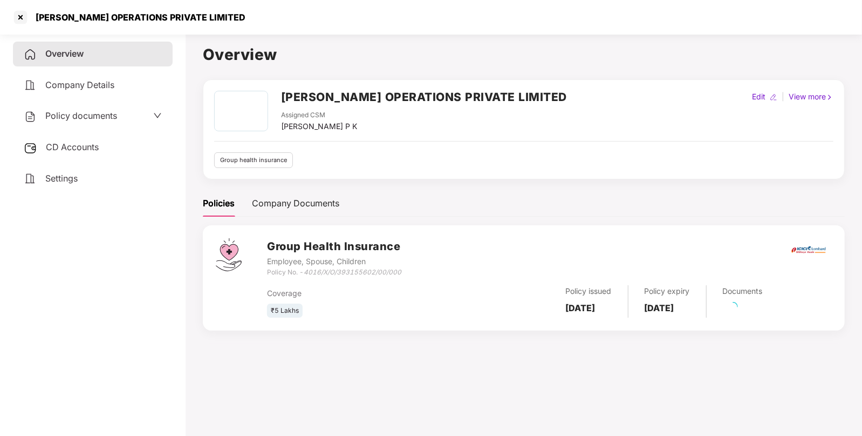
click at [60, 148] on span "CD Accounts" at bounding box center [72, 146] width 53 height 11
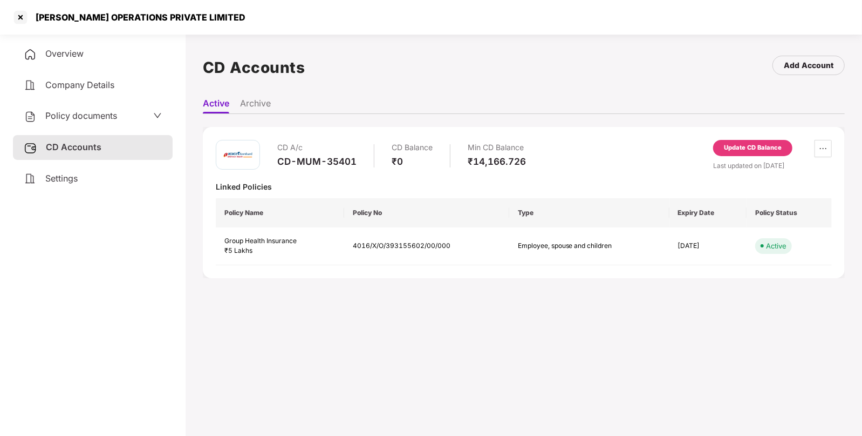
click at [294, 162] on div "CD-MUM-35401" at bounding box center [316, 161] width 79 height 12
copy div "CD-MUM-35401"
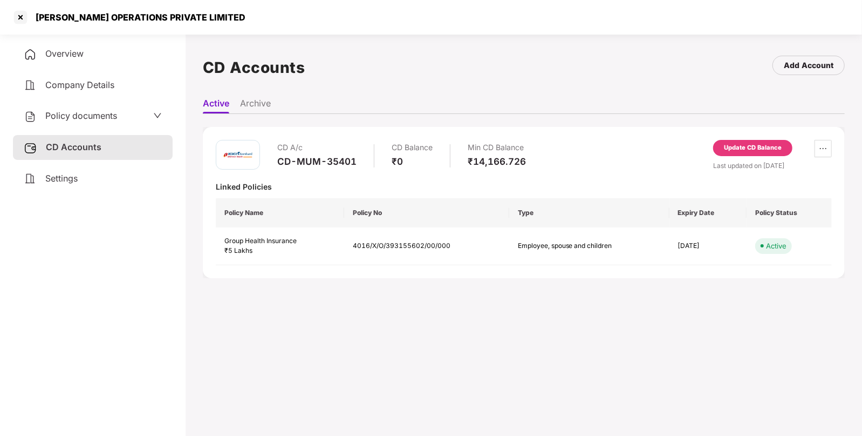
click at [741, 143] on div "Update CD Balance" at bounding box center [753, 148] width 58 height 10
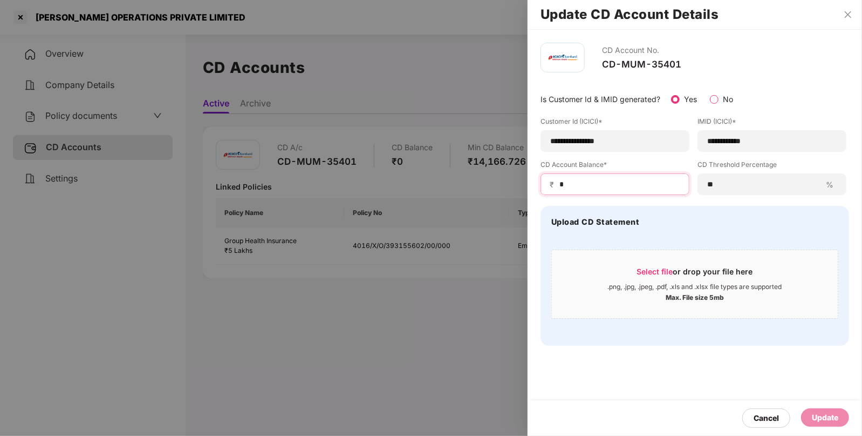
click at [585, 179] on input "*" at bounding box center [620, 184] width 122 height 11
click at [758, 418] on div "Cancel" at bounding box center [766, 418] width 25 height 12
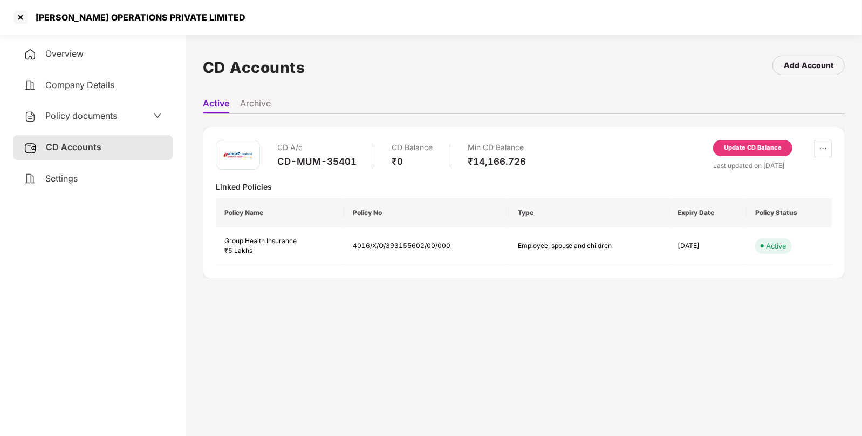
click at [67, 116] on span "Policy documents" at bounding box center [81, 115] width 72 height 11
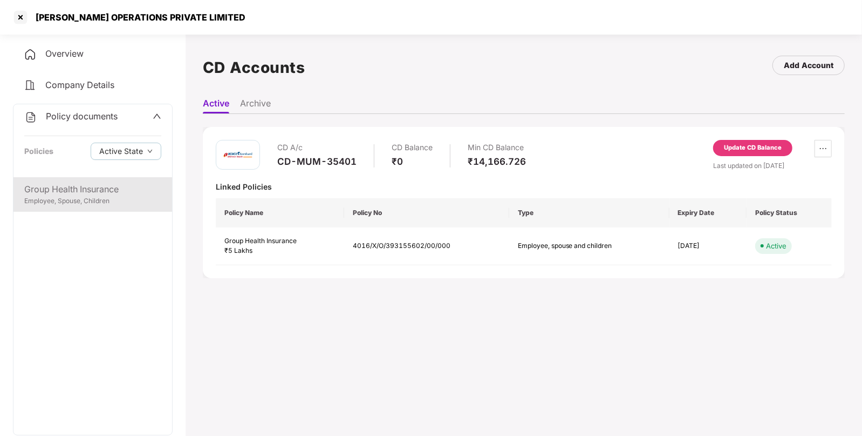
click at [54, 181] on div "Group Health Insurance Employee, Spouse, Children" at bounding box center [92, 194] width 159 height 35
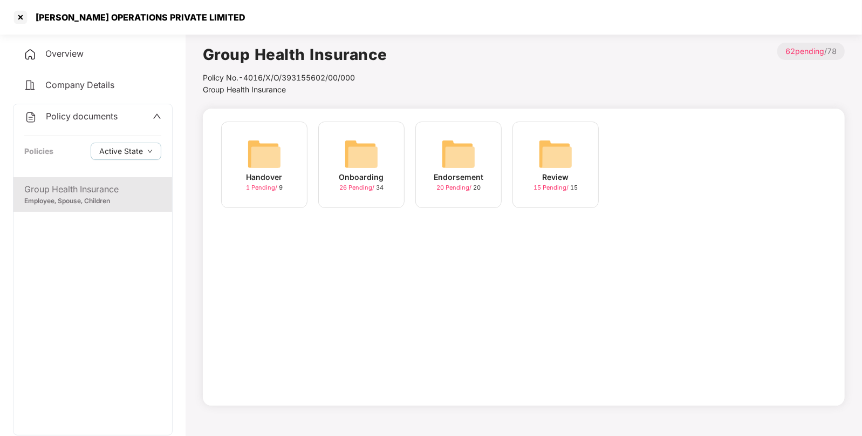
click at [458, 156] on img at bounding box center [458, 154] width 35 height 35
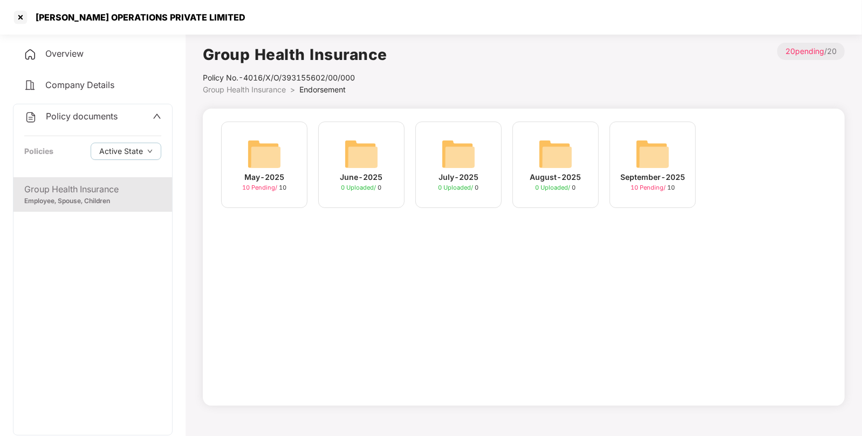
click at [255, 160] on img at bounding box center [264, 154] width 35 height 35
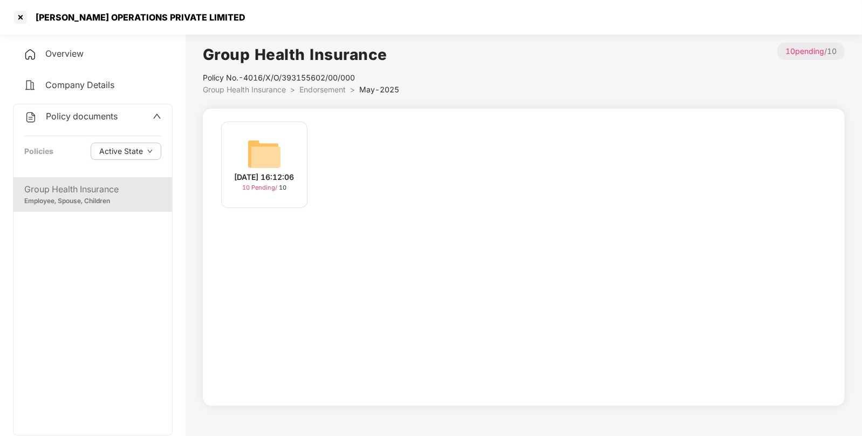
click at [269, 143] on img at bounding box center [264, 154] width 35 height 35
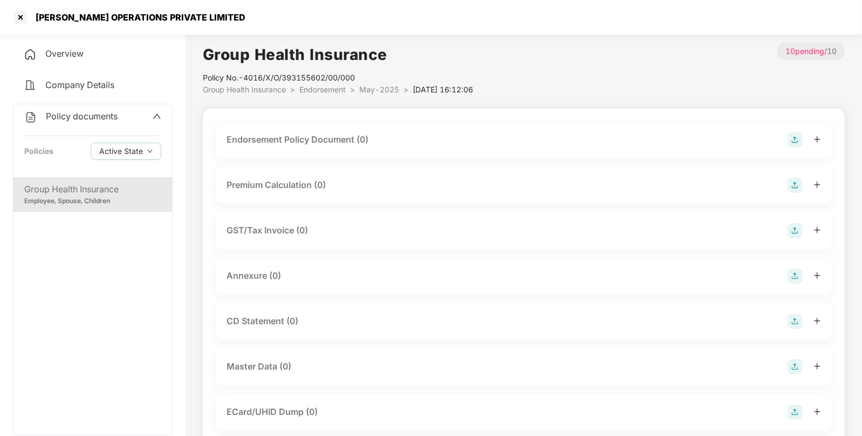
click at [800, 138] on img at bounding box center [795, 139] width 15 height 15
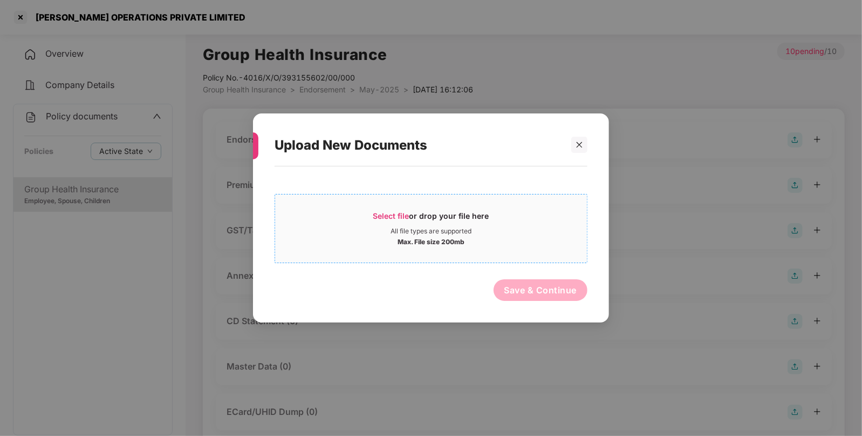
click at [391, 215] on span "Select file" at bounding box center [391, 215] width 36 height 9
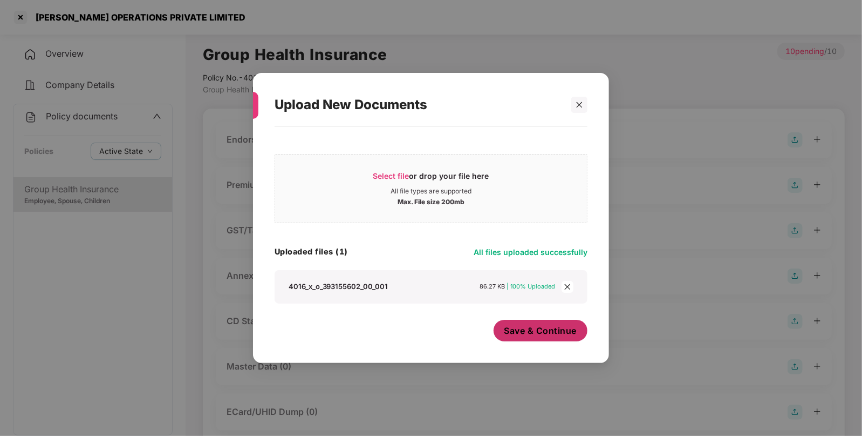
click at [562, 327] on span "Save & Continue" at bounding box center [541, 330] width 73 height 12
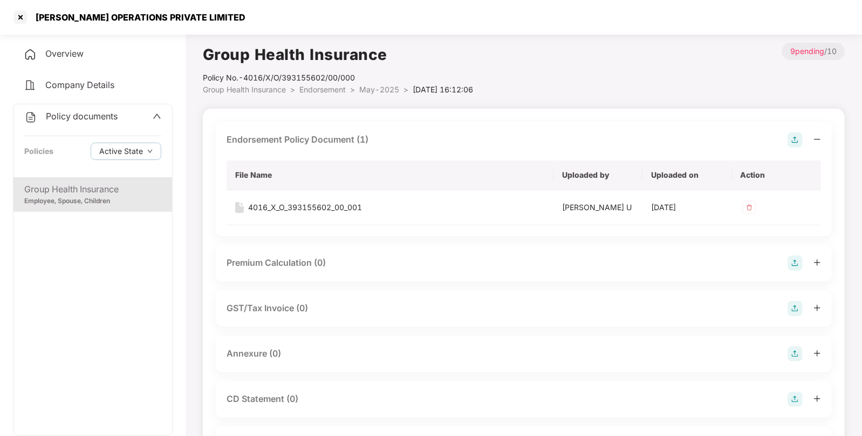
click at [797, 350] on img at bounding box center [795, 353] width 15 height 15
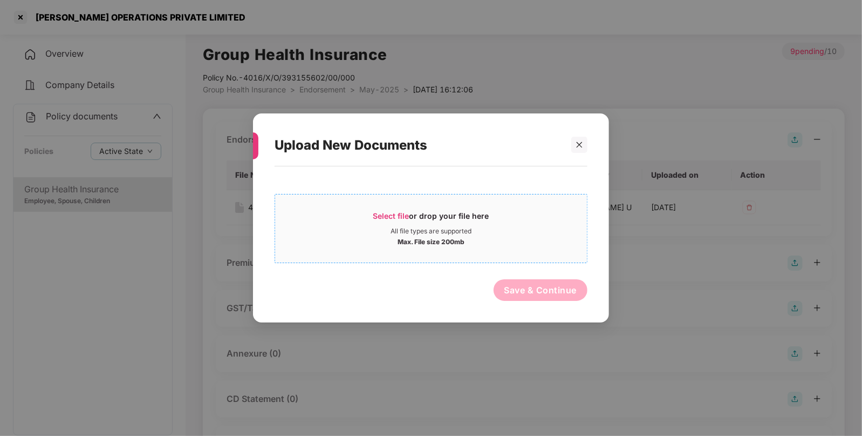
click at [394, 219] on span "Select file" at bounding box center [391, 215] width 36 height 9
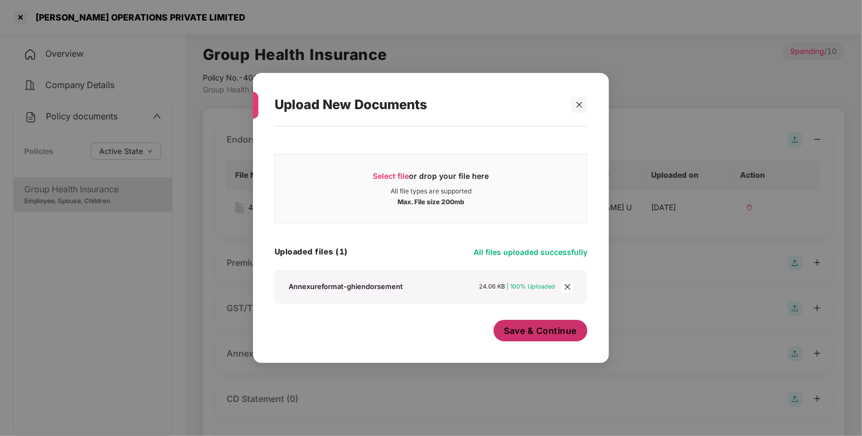
click at [550, 329] on span "Save & Continue" at bounding box center [541, 330] width 73 height 12
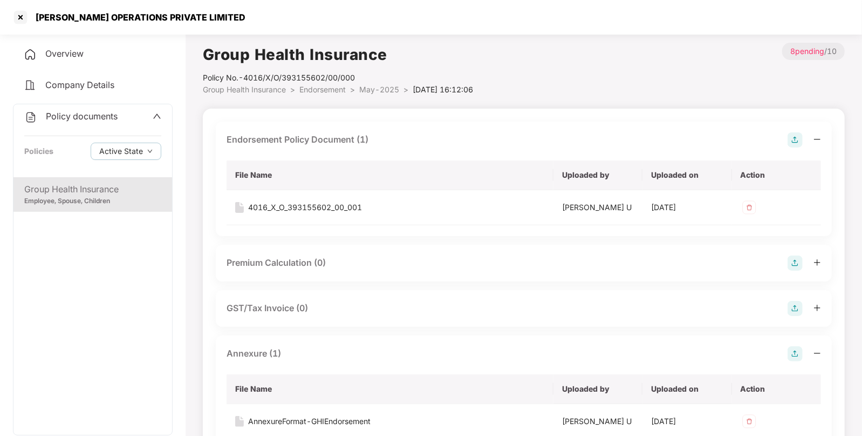
click at [326, 89] on span "Endorsement" at bounding box center [323, 89] width 46 height 9
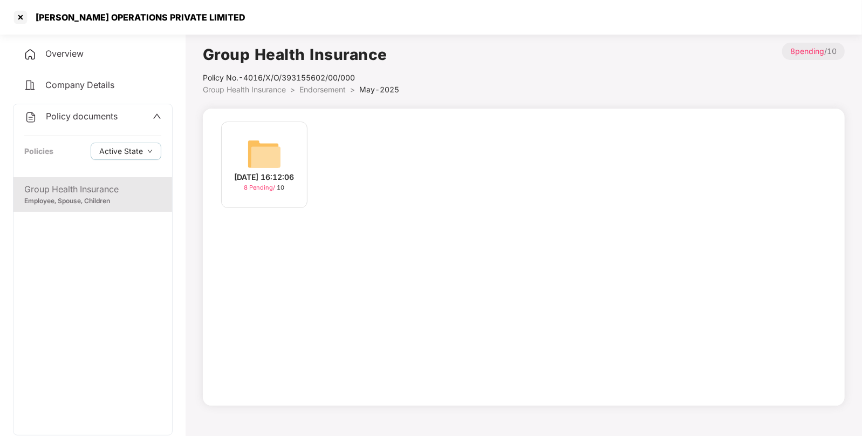
click at [261, 86] on span "Group Health Insurance" at bounding box center [244, 89] width 83 height 9
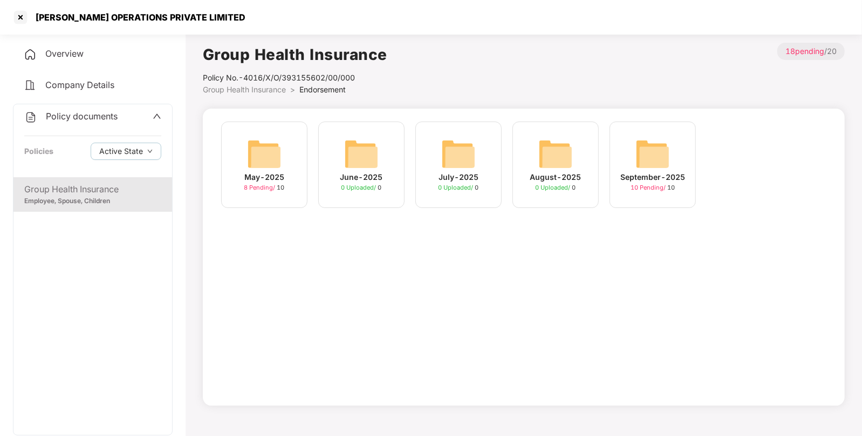
click at [654, 148] on img at bounding box center [653, 154] width 35 height 35
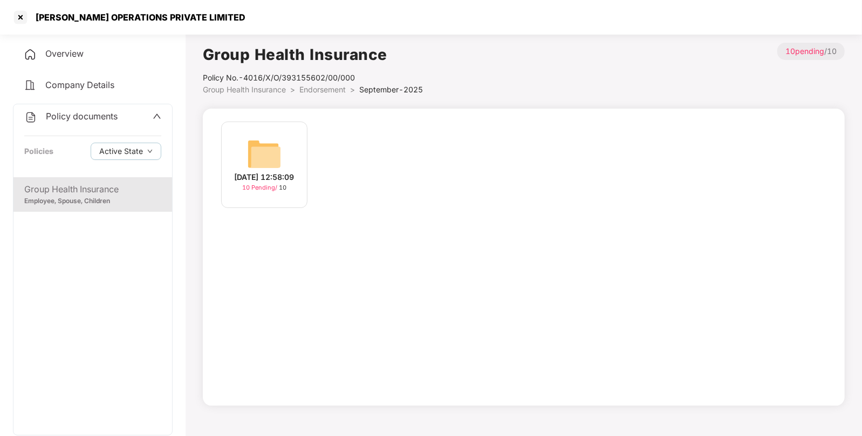
click at [243, 151] on div "[DATE] 12:58:09 10 Pending / 10" at bounding box center [264, 164] width 86 height 86
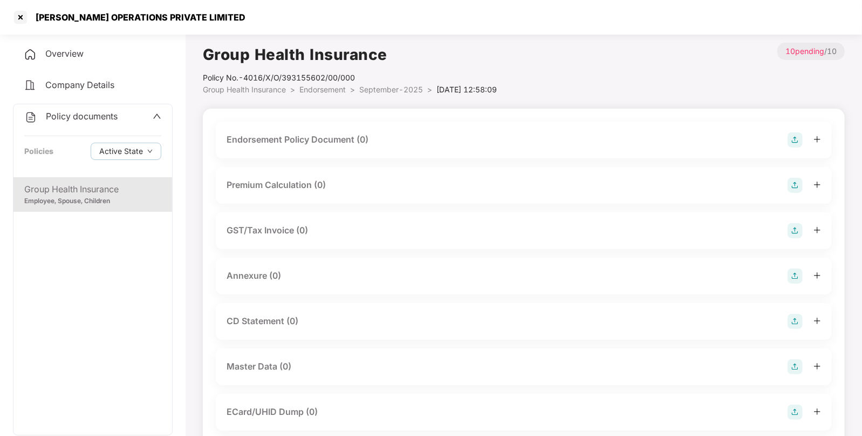
click at [799, 139] on img at bounding box center [795, 139] width 15 height 15
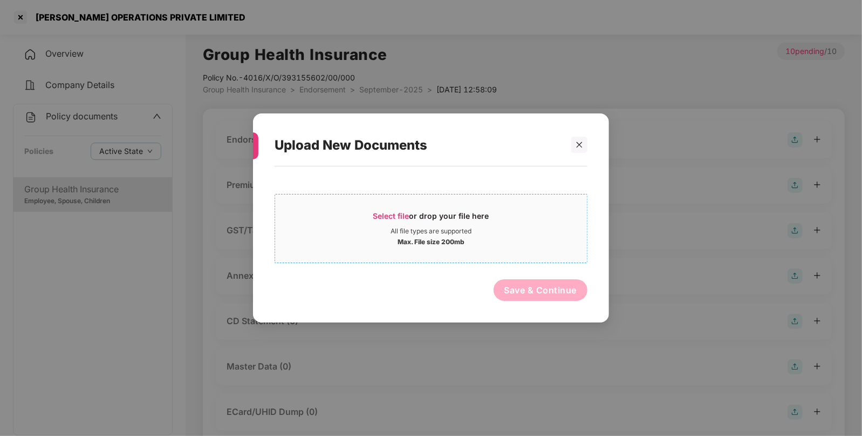
click at [379, 213] on span "Select file" at bounding box center [391, 215] width 36 height 9
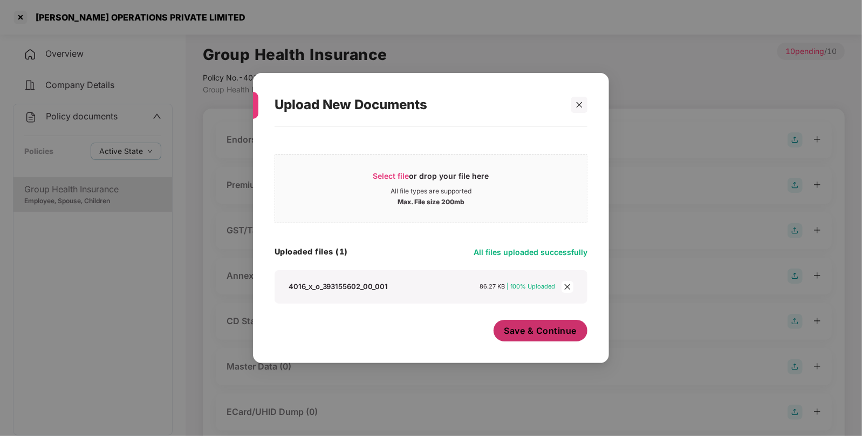
click at [518, 322] on button "Save & Continue" at bounding box center [541, 330] width 94 height 22
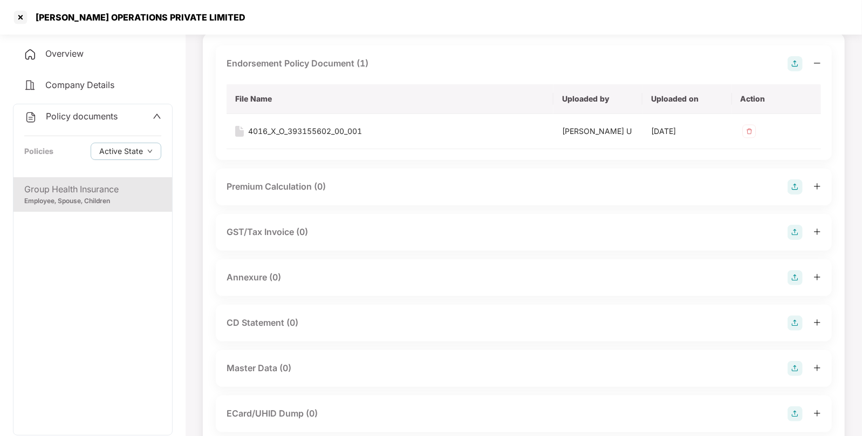
scroll to position [77, 0]
click at [792, 278] on img at bounding box center [795, 276] width 15 height 15
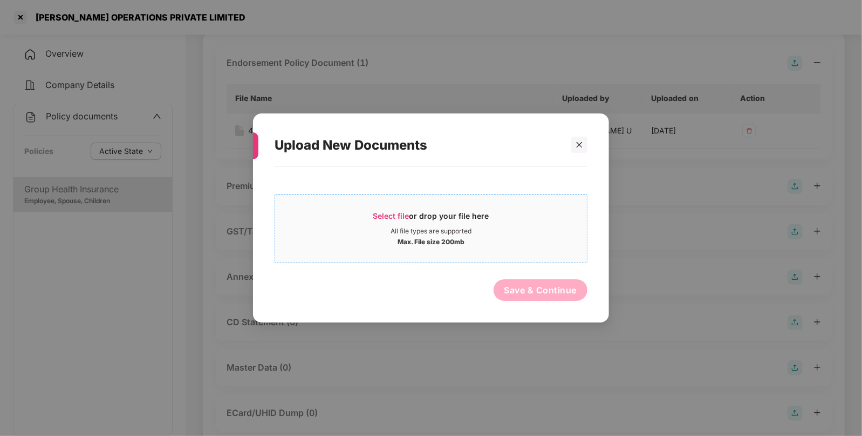
click at [385, 215] on span "Select file" at bounding box center [391, 215] width 36 height 9
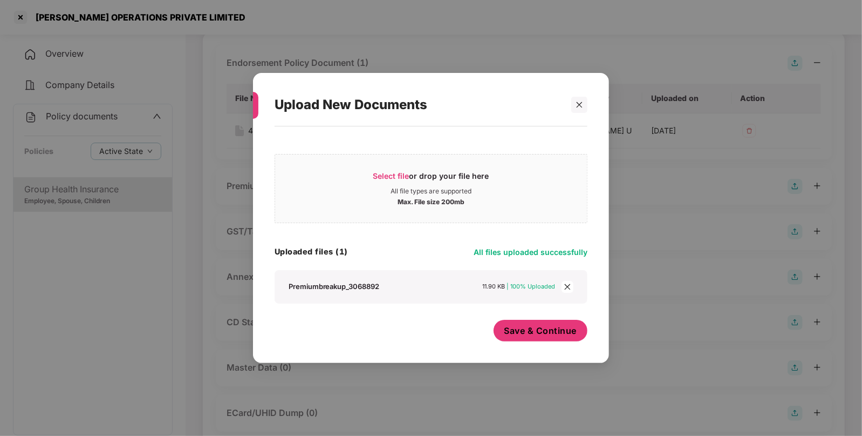
click at [516, 322] on button "Save & Continue" at bounding box center [541, 330] width 94 height 22
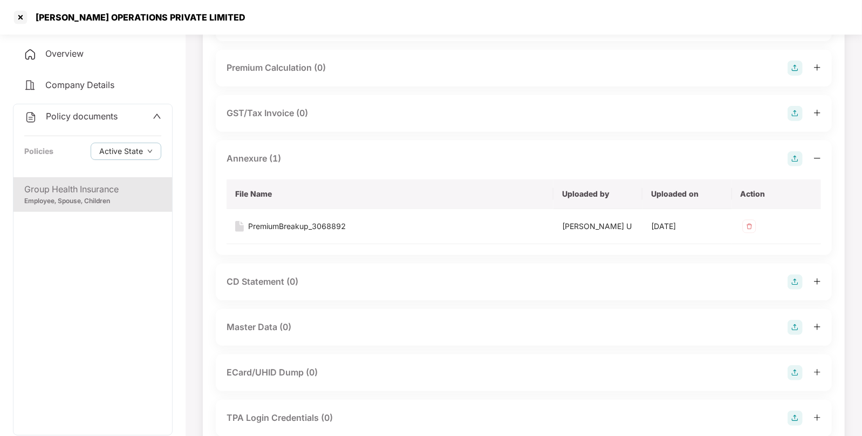
scroll to position [196, 0]
click at [799, 320] on img at bounding box center [795, 325] width 15 height 15
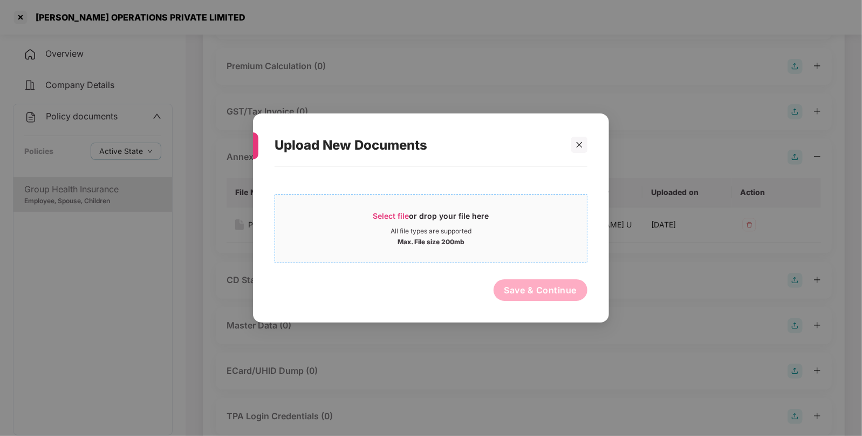
click at [388, 214] on span "Select file" at bounding box center [391, 215] width 36 height 9
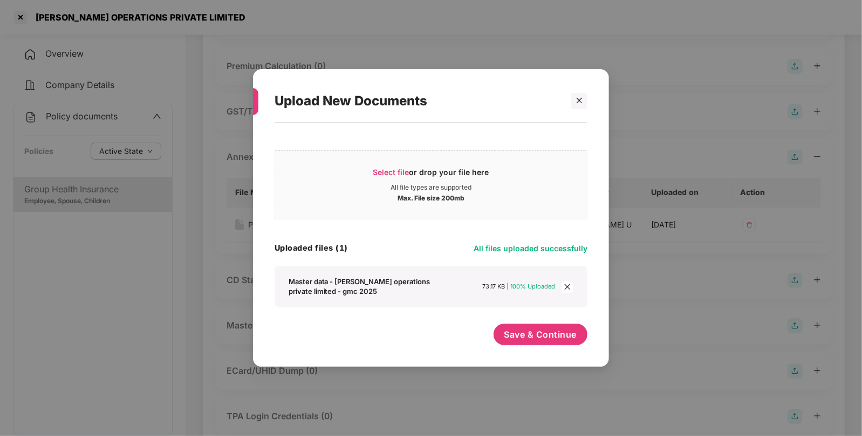
click at [530, 318] on div "Select file or drop your file here All file types are supported Max. File size …" at bounding box center [431, 239] width 313 height 223
click at [529, 328] on span "Save & Continue" at bounding box center [541, 334] width 73 height 12
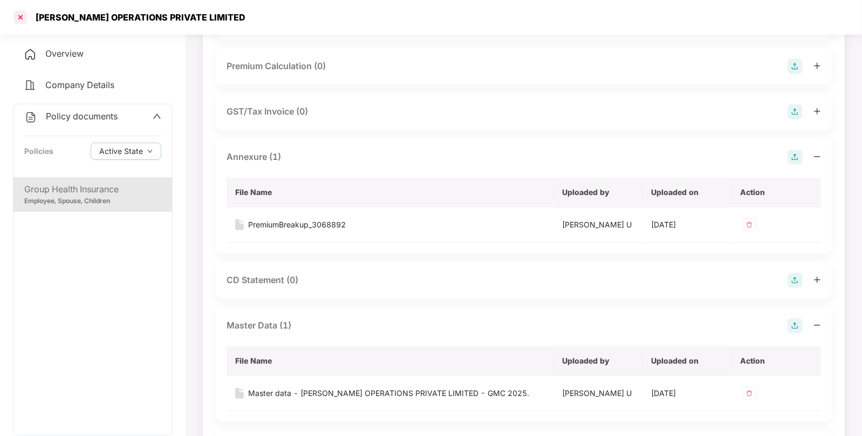
click at [18, 23] on div at bounding box center [20, 17] width 17 height 17
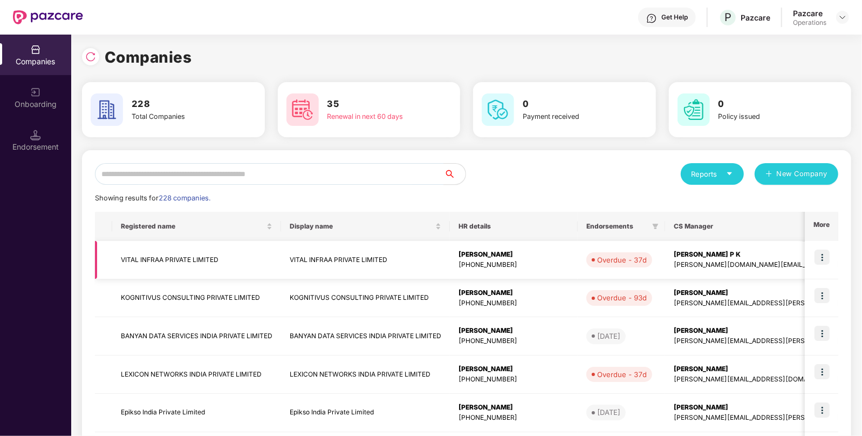
click at [192, 256] on td "VITAL INFRAA PRIVATE LIMITED" at bounding box center [196, 260] width 169 height 38
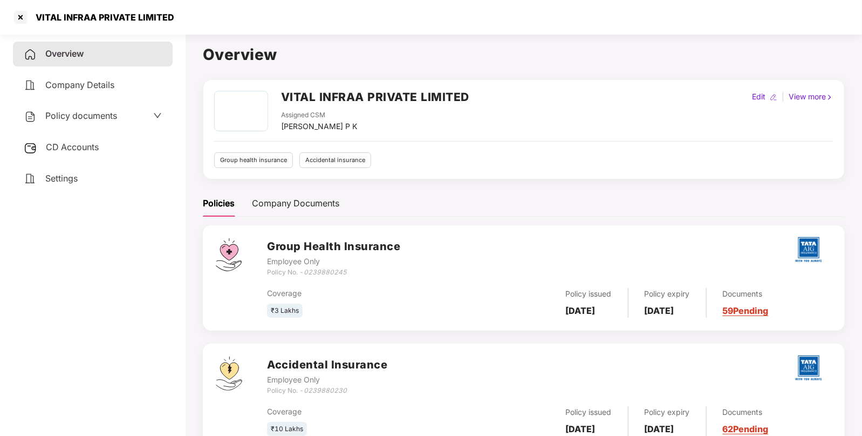
click at [67, 140] on div "CD Accounts" at bounding box center [93, 147] width 160 height 25
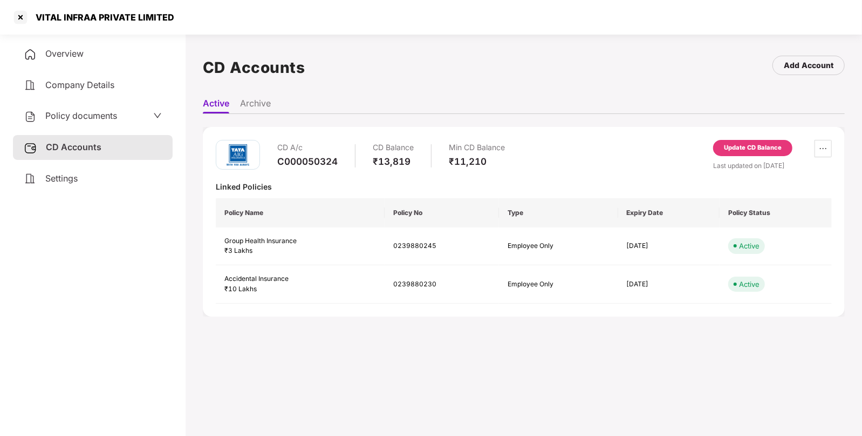
click at [82, 113] on span "Policy documents" at bounding box center [81, 115] width 72 height 11
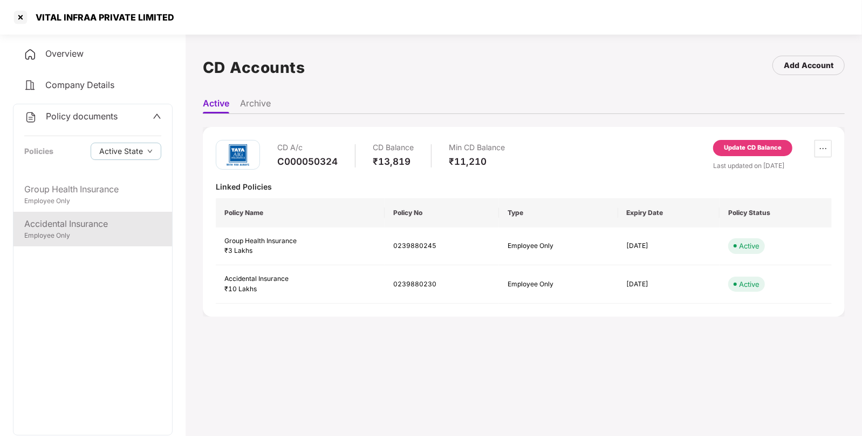
click at [35, 225] on div "Accidental Insurance" at bounding box center [92, 223] width 137 height 13
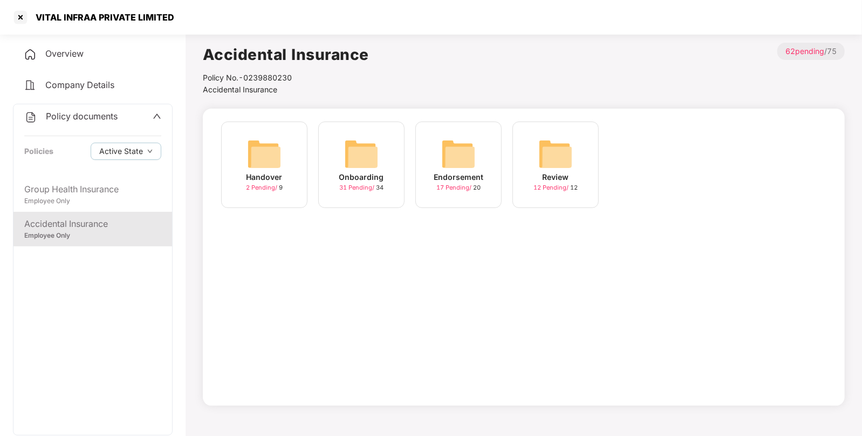
click at [475, 166] on img at bounding box center [458, 154] width 35 height 35
click at [535, 148] on div "September-2025 10 Pending / 10" at bounding box center [556, 164] width 86 height 86
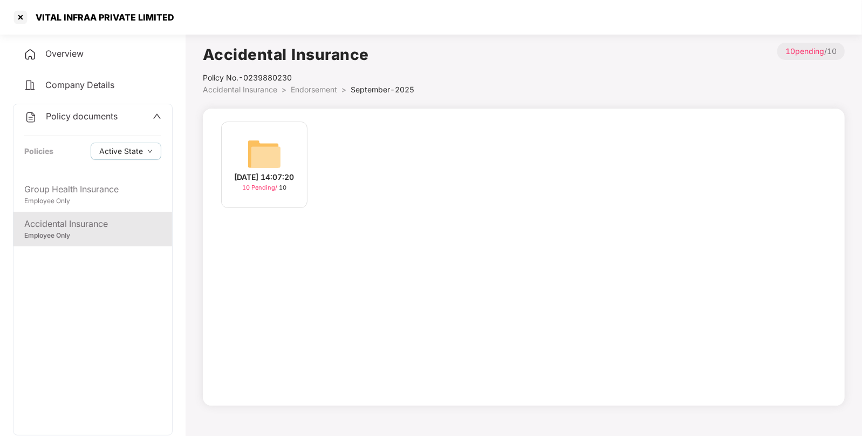
click at [257, 145] on img at bounding box center [264, 154] width 35 height 35
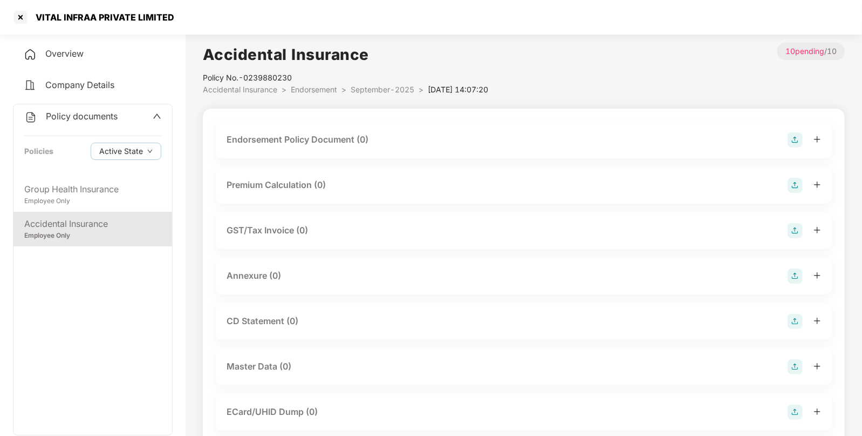
click at [799, 135] on img at bounding box center [795, 139] width 15 height 15
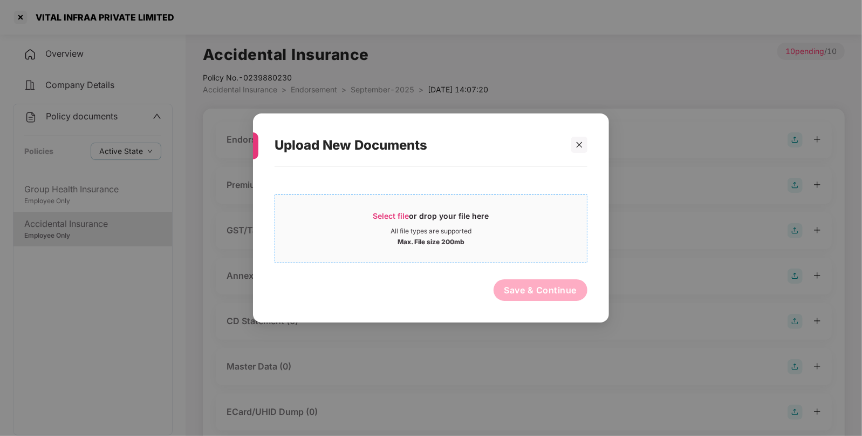
click at [391, 212] on span "Select file" at bounding box center [391, 215] width 36 height 9
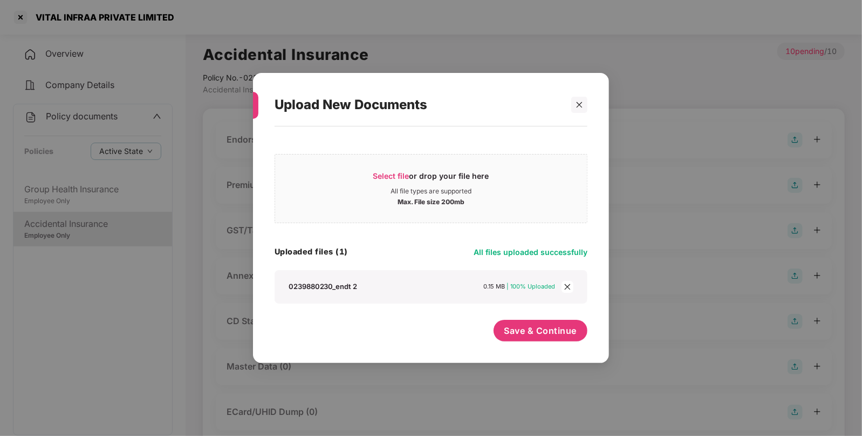
click at [530, 317] on div "Select file or drop your file here All file types are supported Max. File size …" at bounding box center [431, 239] width 313 height 215
click at [553, 327] on span "Save & Continue" at bounding box center [541, 330] width 73 height 12
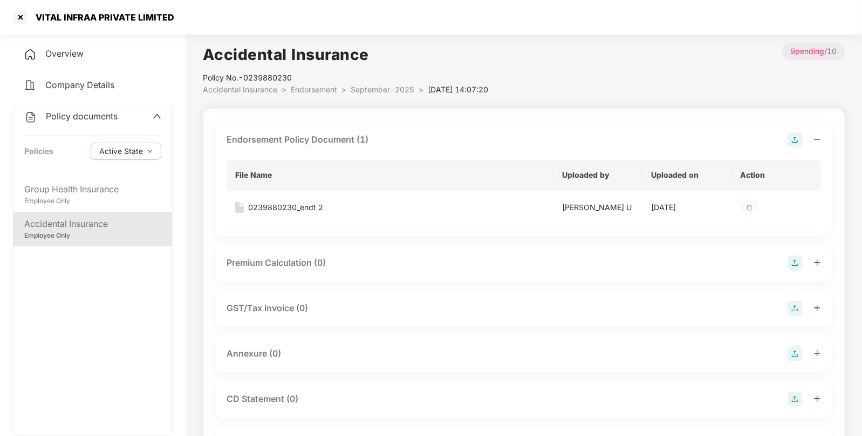
scroll to position [78, 0]
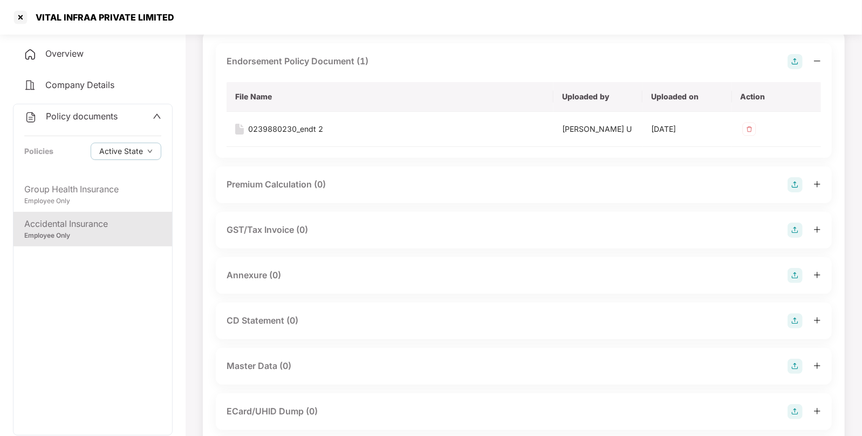
click at [795, 271] on img at bounding box center [795, 275] width 15 height 15
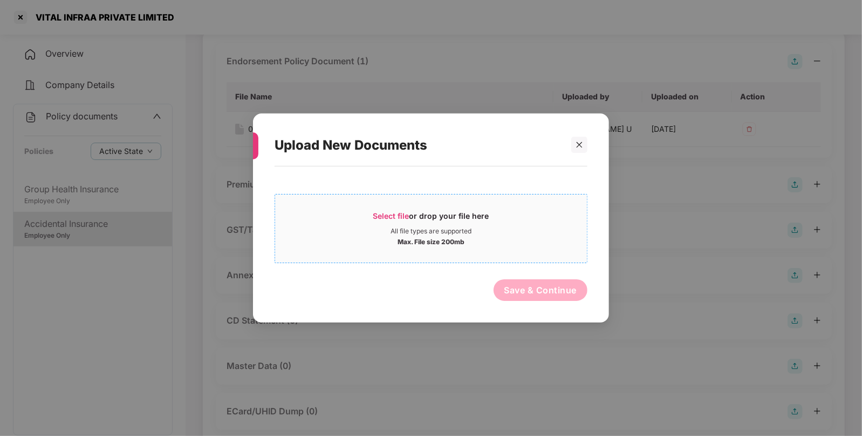
click at [397, 210] on span "Select file or drop your file here All file types are supported Max. File size …" at bounding box center [431, 228] width 312 height 52
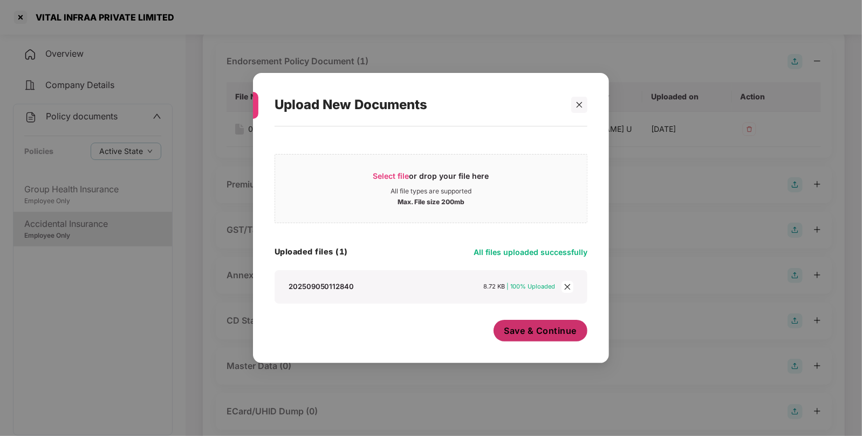
click at [542, 326] on span "Save & Continue" at bounding box center [541, 330] width 73 height 12
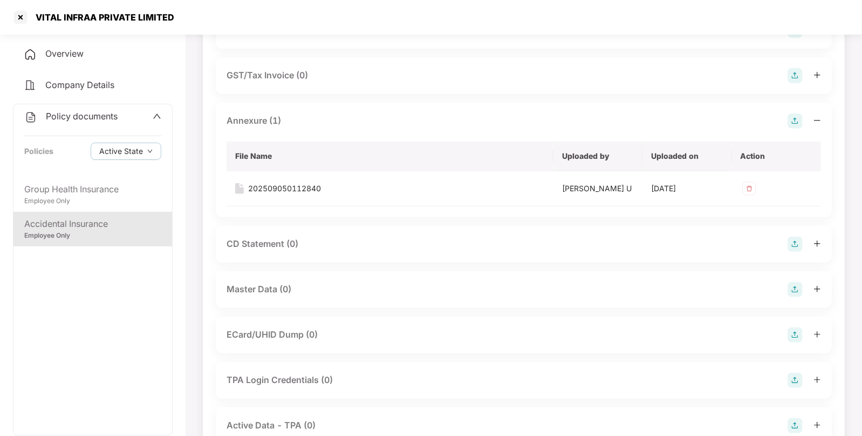
scroll to position [285, 0]
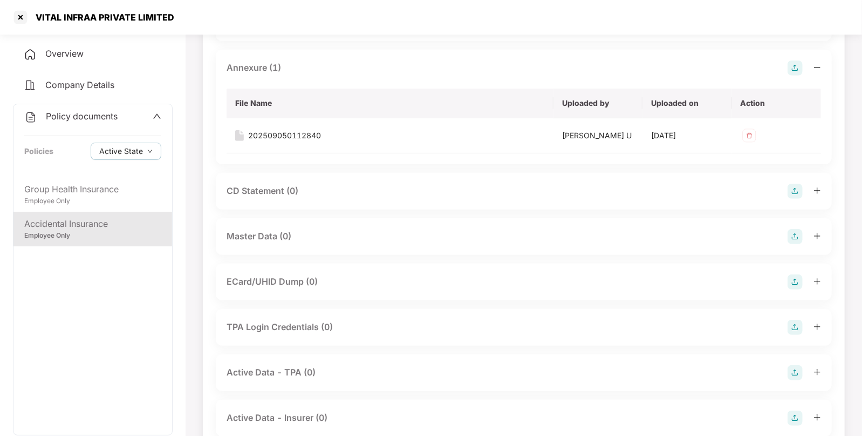
click at [792, 231] on img at bounding box center [795, 236] width 15 height 15
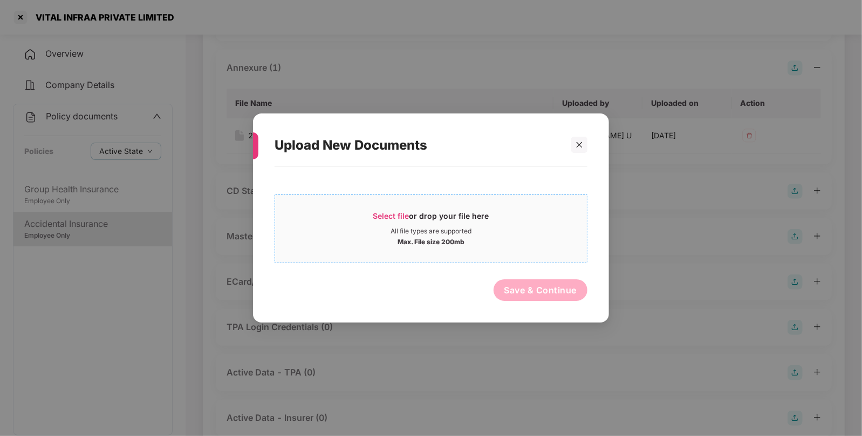
click at [387, 216] on span "Select file" at bounding box center [391, 215] width 36 height 9
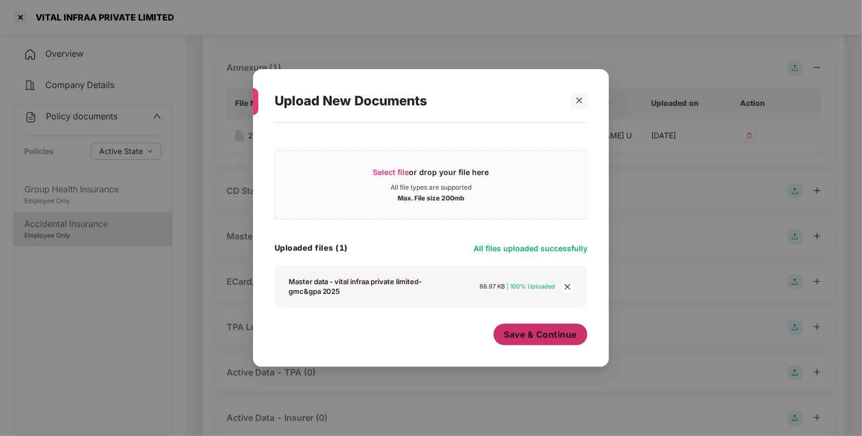
click at [514, 324] on button "Save & Continue" at bounding box center [541, 334] width 94 height 22
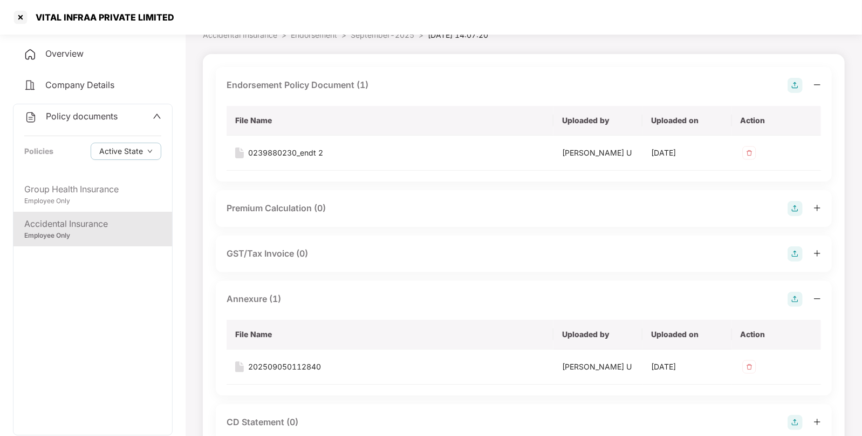
scroll to position [0, 0]
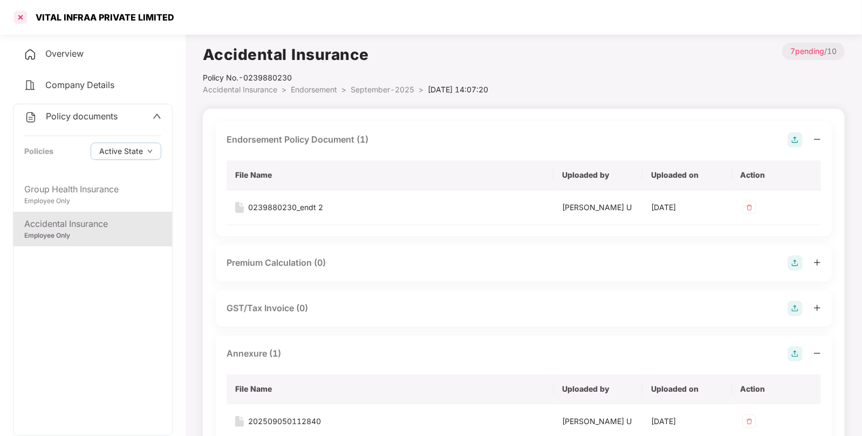
click at [23, 16] on div at bounding box center [20, 17] width 17 height 17
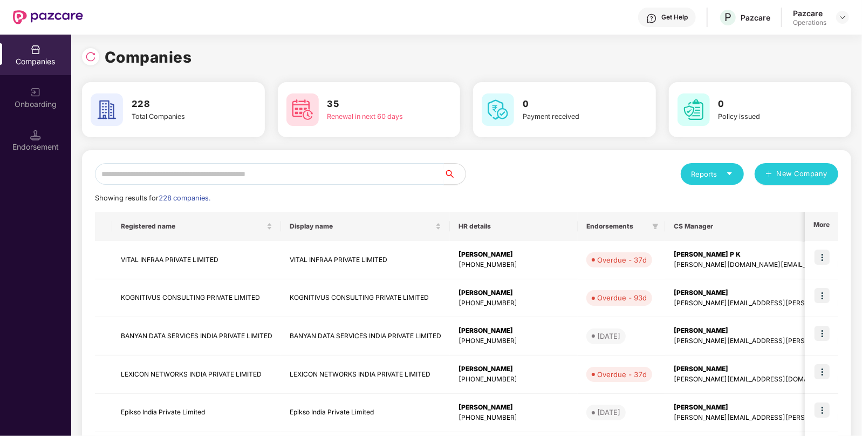
click at [145, 176] on input "text" at bounding box center [269, 174] width 349 height 22
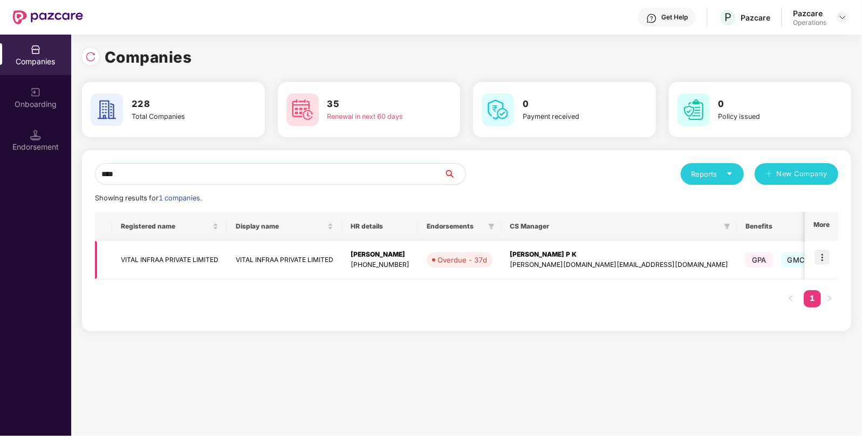
type input "****"
click at [154, 251] on td "VITAL INFRAA PRIVATE LIMITED" at bounding box center [169, 260] width 115 height 38
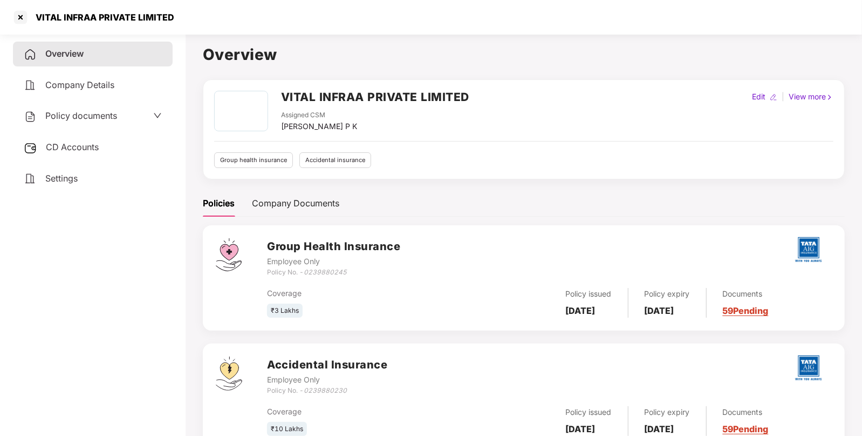
click at [94, 111] on span "Policy documents" at bounding box center [81, 115] width 72 height 11
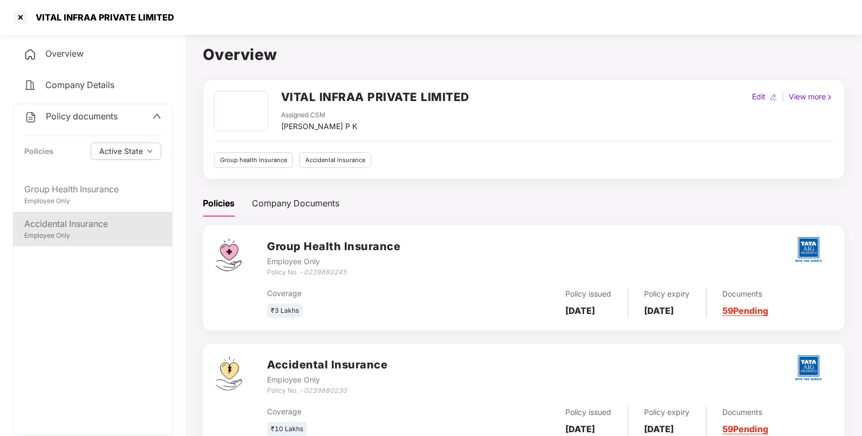
click at [40, 213] on div "Accidental Insurance Employee Only" at bounding box center [92, 229] width 159 height 35
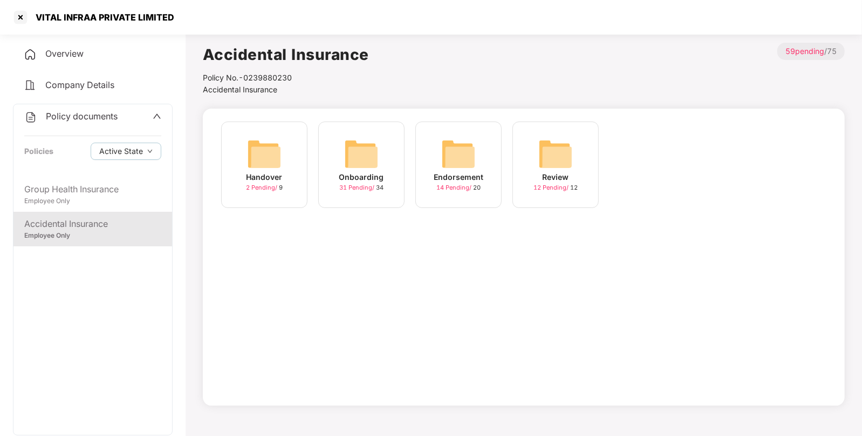
click at [440, 148] on div "Endorsement 14 Pending / 20" at bounding box center [459, 164] width 86 height 86
click at [21, 17] on div at bounding box center [20, 17] width 17 height 17
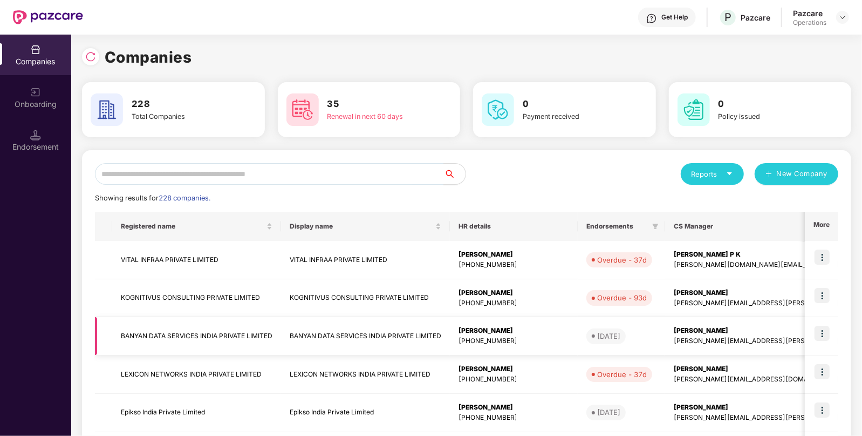
scroll to position [0, 1]
click at [37, 146] on div "Endorsement" at bounding box center [35, 146] width 71 height 11
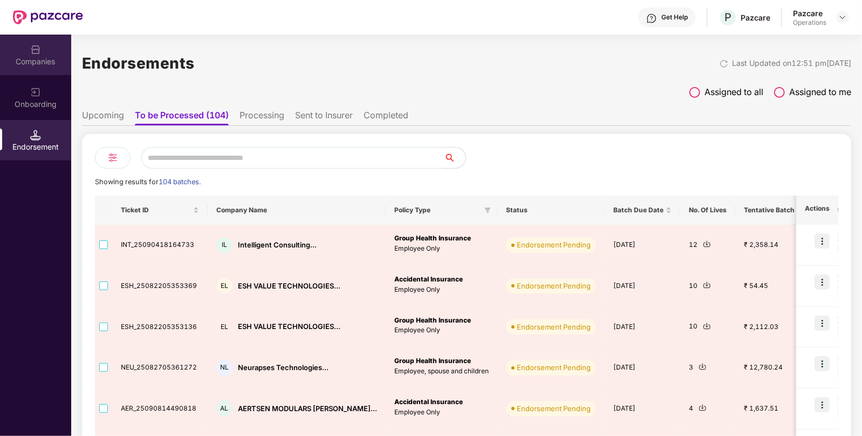
click at [24, 51] on div "Companies" at bounding box center [35, 55] width 71 height 40
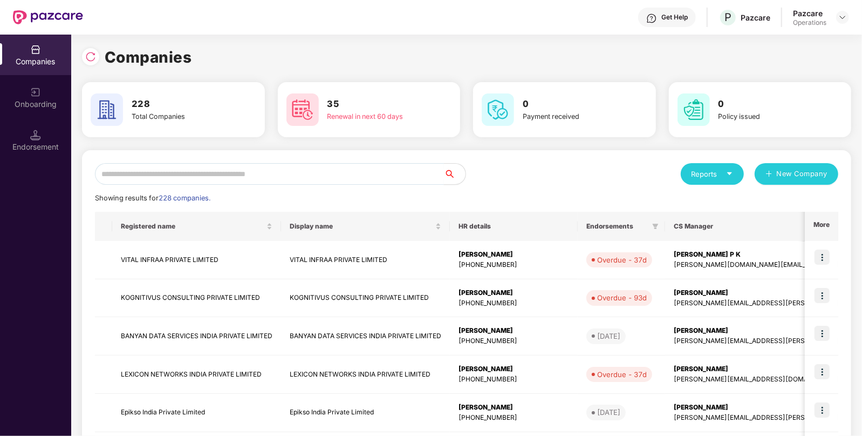
click at [207, 169] on input "text" at bounding box center [269, 174] width 349 height 22
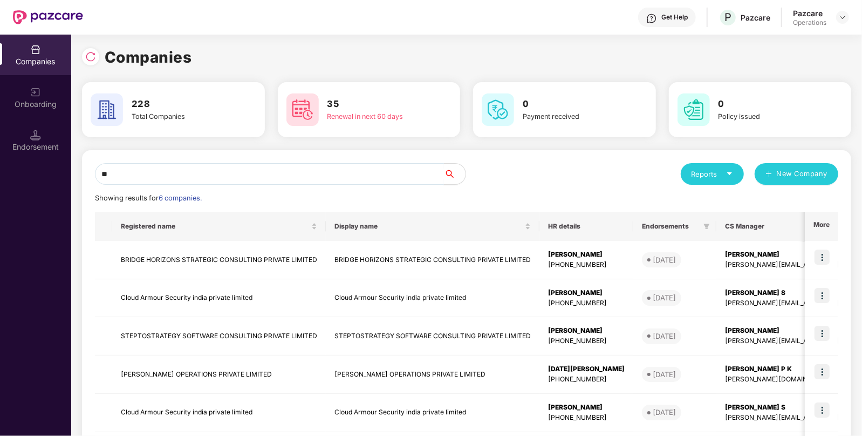
type input "*"
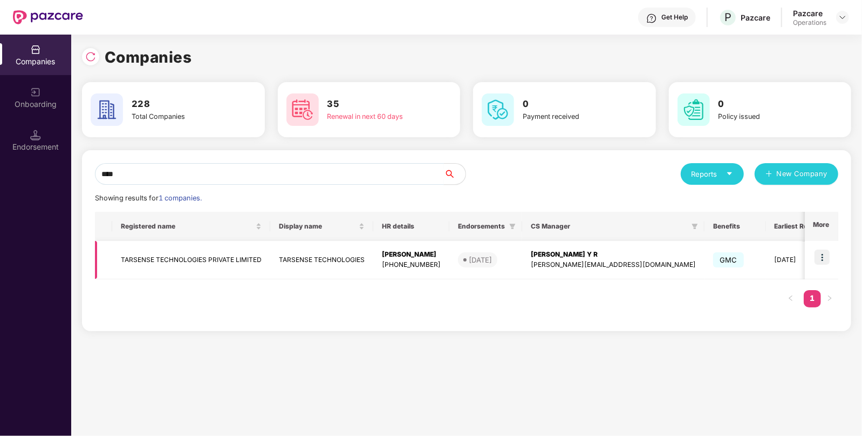
type input "****"
click at [152, 262] on td "TARSENSE TECHNOLOGIES PRIVATE LIMITED" at bounding box center [191, 260] width 158 height 38
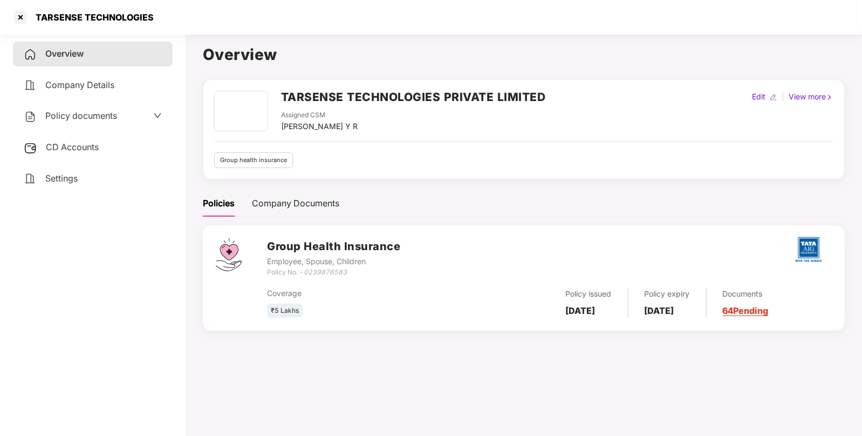
click at [51, 140] on div "CD Accounts" at bounding box center [93, 147] width 160 height 25
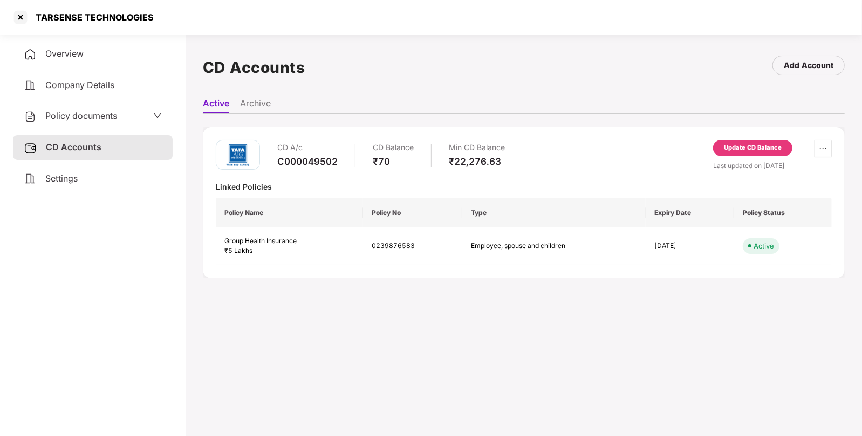
click at [745, 143] on div "Update CD Balance" at bounding box center [753, 148] width 58 height 10
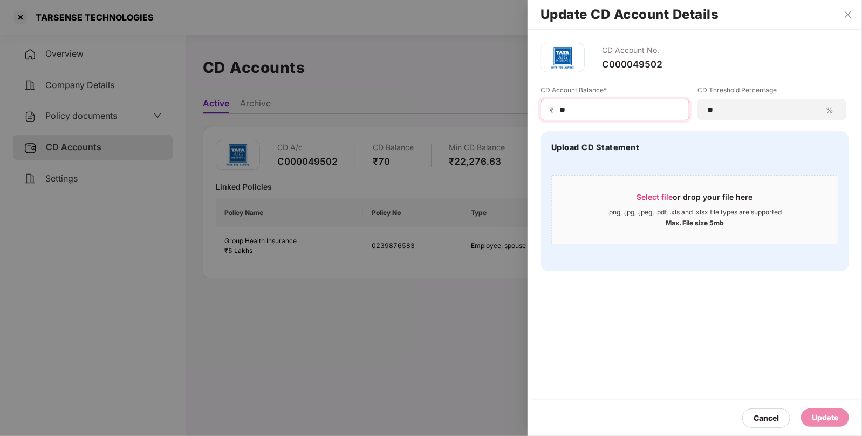
click at [582, 106] on input "**" at bounding box center [620, 109] width 122 height 11
type input "*****"
click at [815, 411] on div "Update" at bounding box center [825, 417] width 48 height 18
click at [815, 411] on div "Update" at bounding box center [815, 417] width 69 height 18
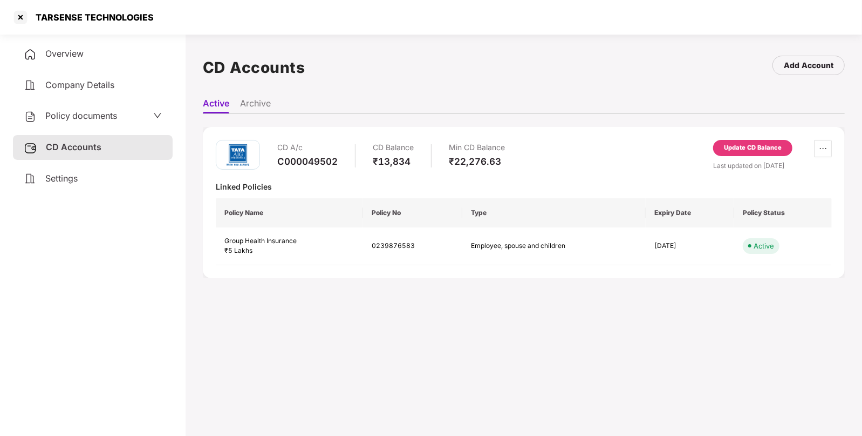
click at [76, 113] on span "Policy documents" at bounding box center [81, 115] width 72 height 11
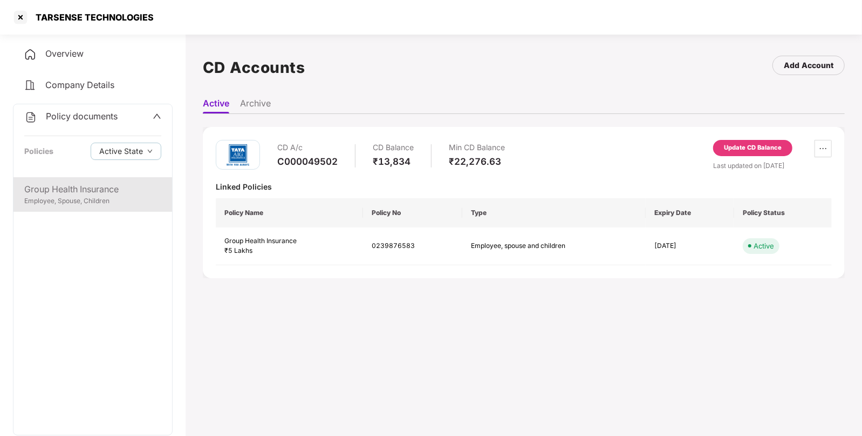
click at [91, 190] on div "Group Health Insurance" at bounding box center [92, 188] width 137 height 13
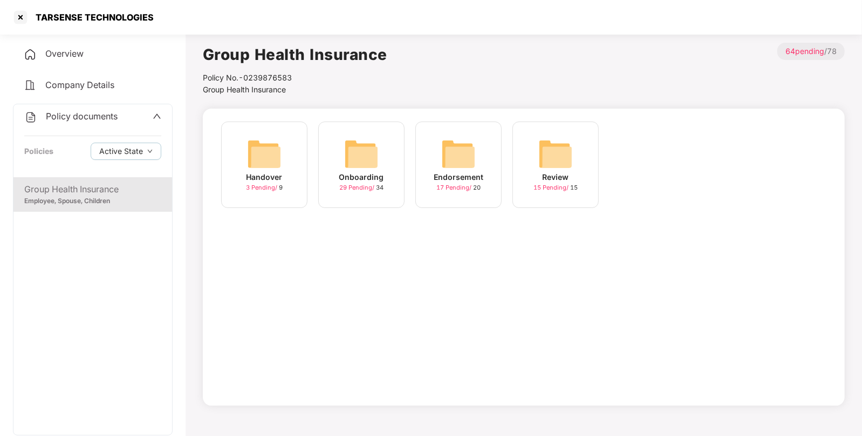
click at [456, 138] on img at bounding box center [458, 154] width 35 height 35
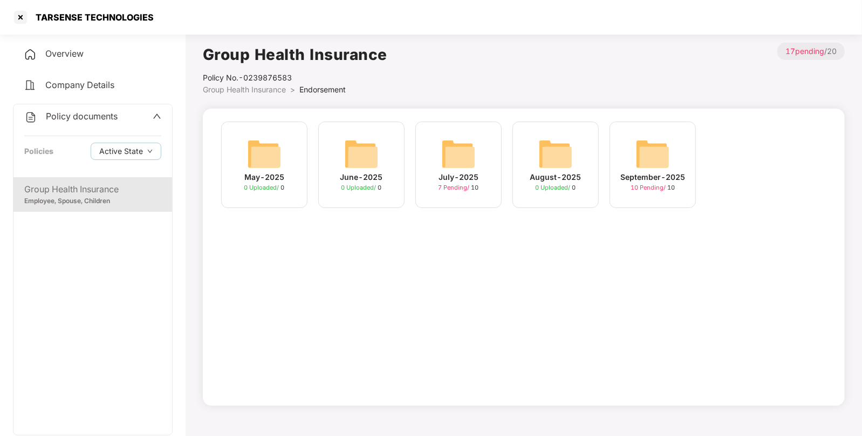
click at [671, 147] on div "September-2025 10 Pending / 10" at bounding box center [653, 164] width 86 height 86
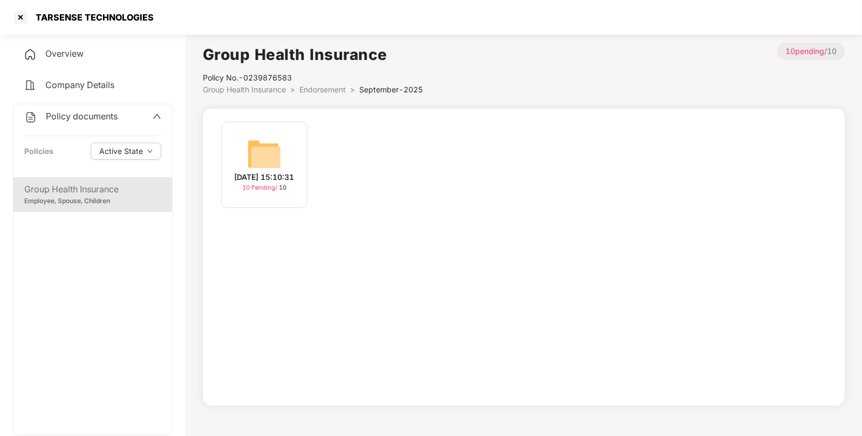
click at [276, 148] on img at bounding box center [264, 154] width 35 height 35
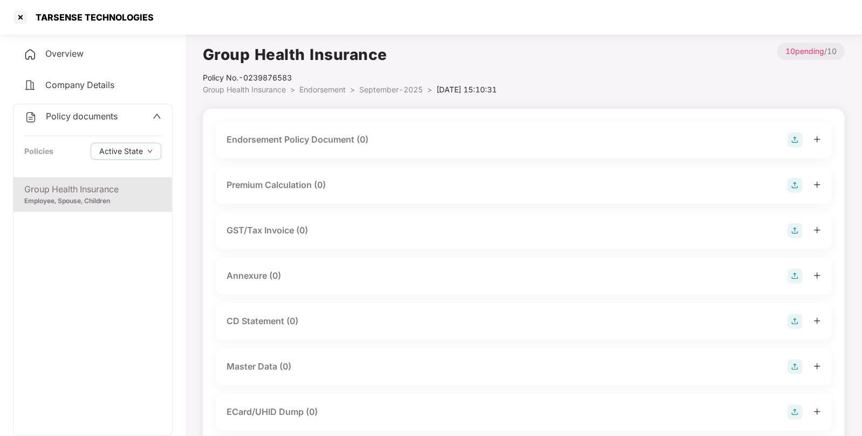
click at [795, 138] on img at bounding box center [795, 139] width 15 height 15
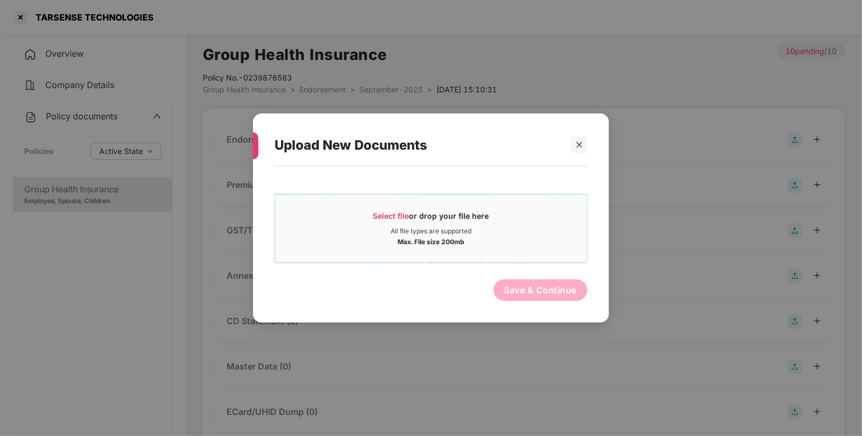
click at [398, 214] on span "Select file" at bounding box center [391, 215] width 36 height 9
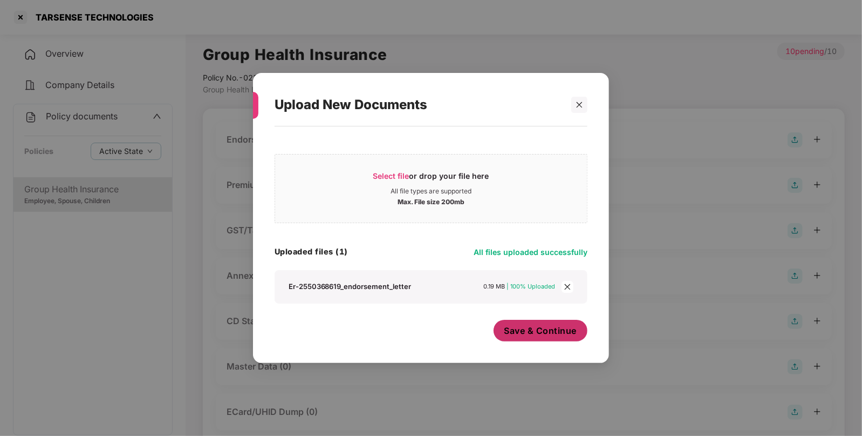
click at [546, 332] on span "Save & Continue" at bounding box center [541, 330] width 73 height 12
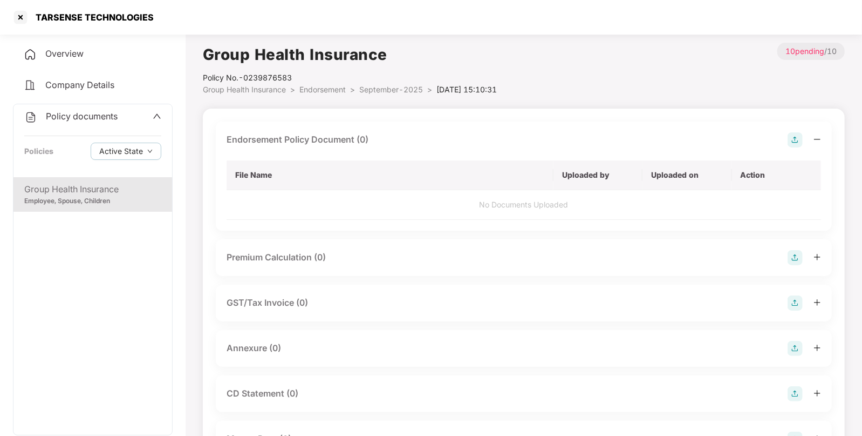
scroll to position [92, 0]
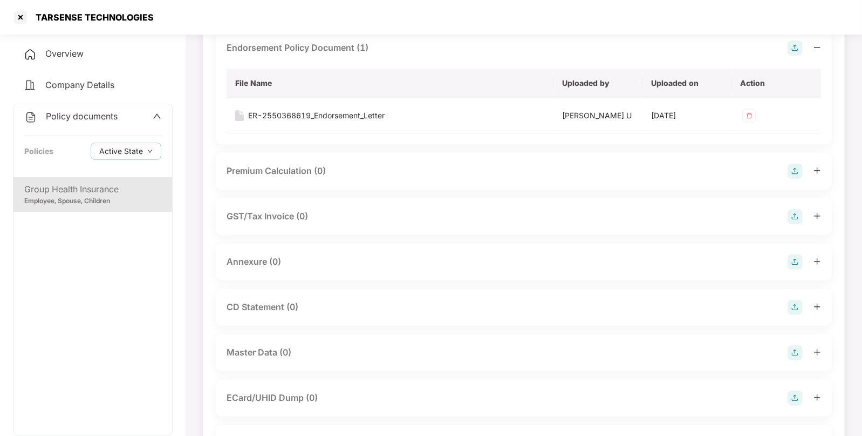
click at [791, 258] on img at bounding box center [795, 261] width 15 height 15
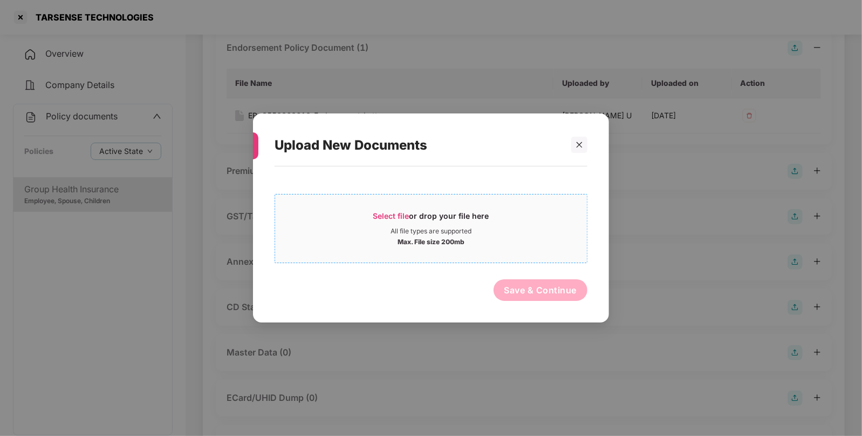
click at [389, 213] on span "Select file" at bounding box center [391, 215] width 36 height 9
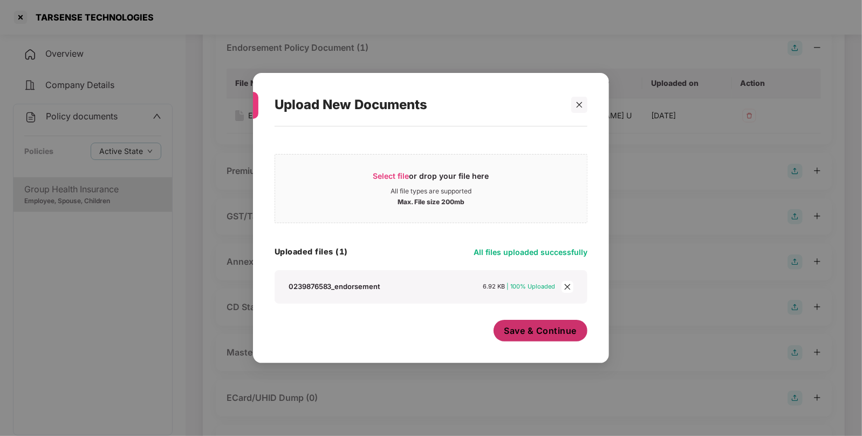
click at [531, 326] on span "Save & Continue" at bounding box center [541, 330] width 73 height 12
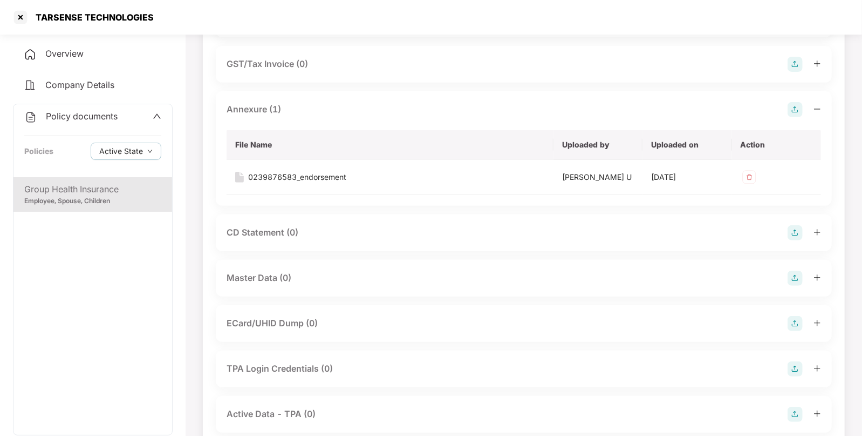
scroll to position [245, 0]
click at [796, 277] on img at bounding box center [795, 276] width 15 height 15
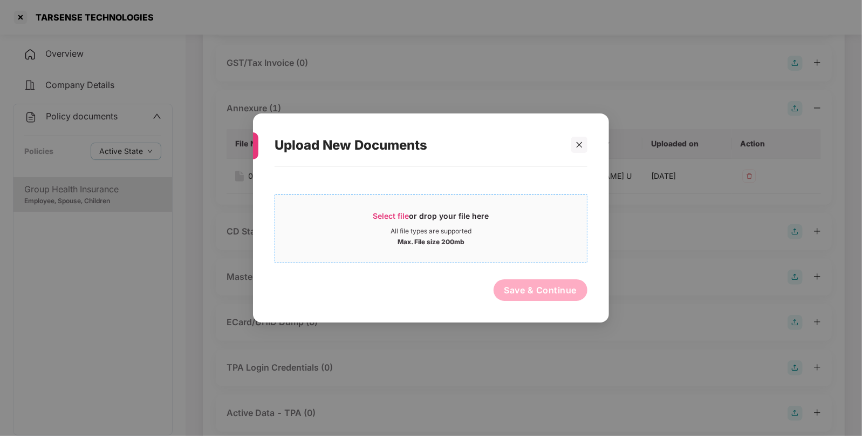
click at [397, 213] on span "Select file" at bounding box center [391, 215] width 36 height 9
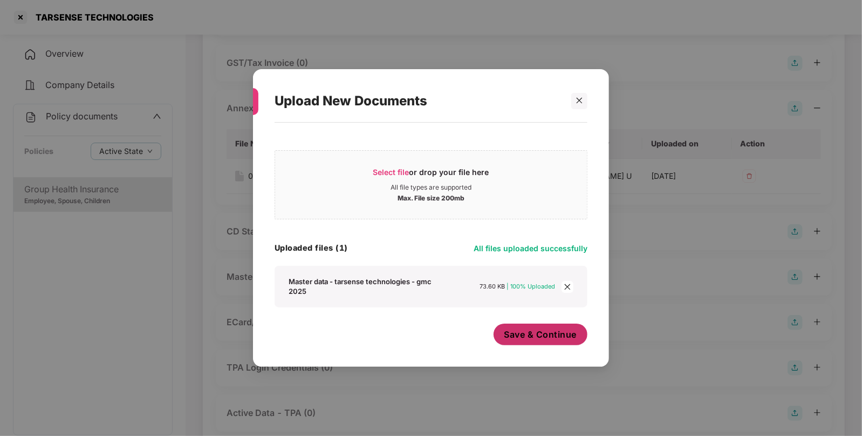
click at [545, 337] on span "Save & Continue" at bounding box center [541, 334] width 73 height 12
